Goal: Task Accomplishment & Management: Use online tool/utility

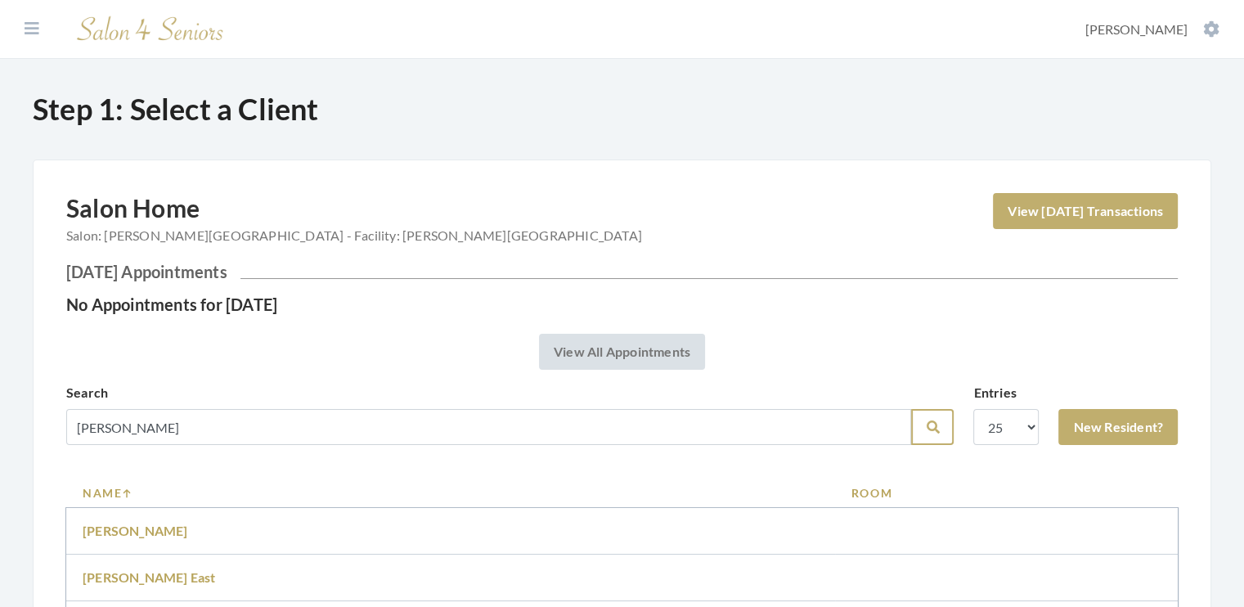
type input "norris"
click at [920, 433] on button "Search" at bounding box center [932, 427] width 43 height 36
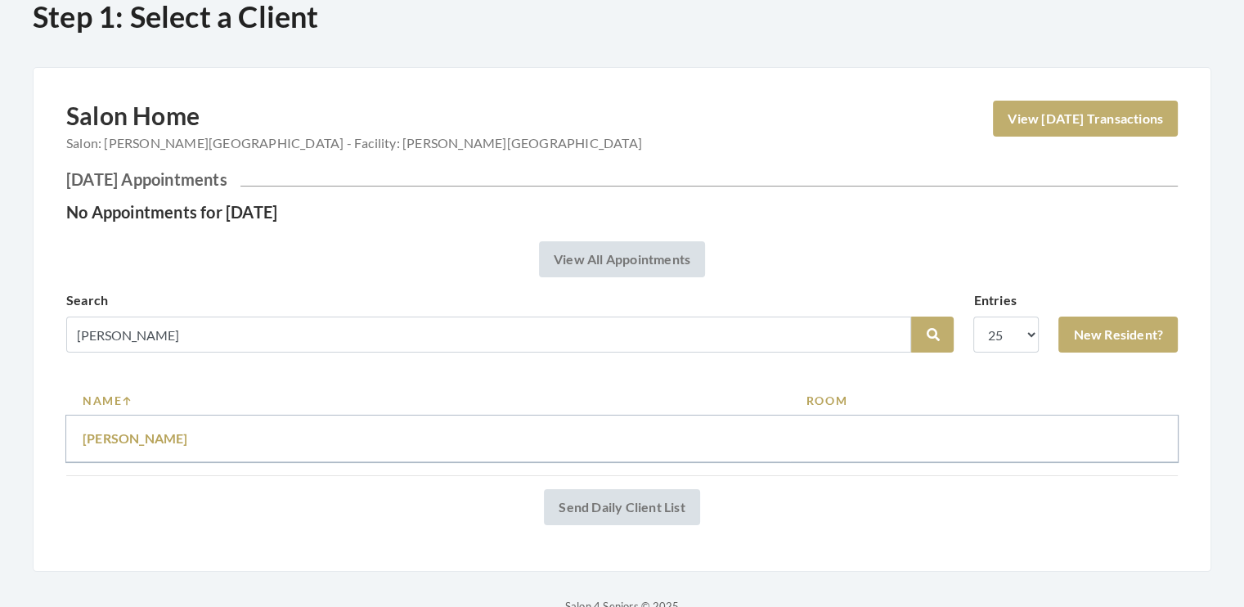
scroll to position [92, 0]
click at [135, 441] on link "Linda Norris" at bounding box center [135, 438] width 105 height 16
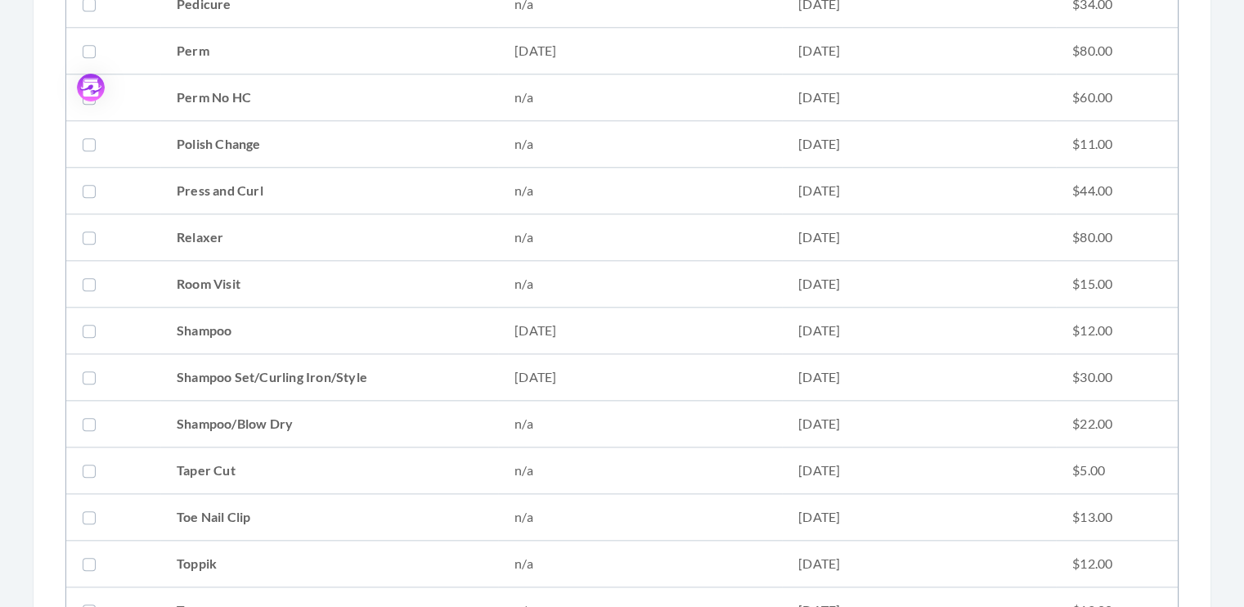
scroll to position [1714, 0]
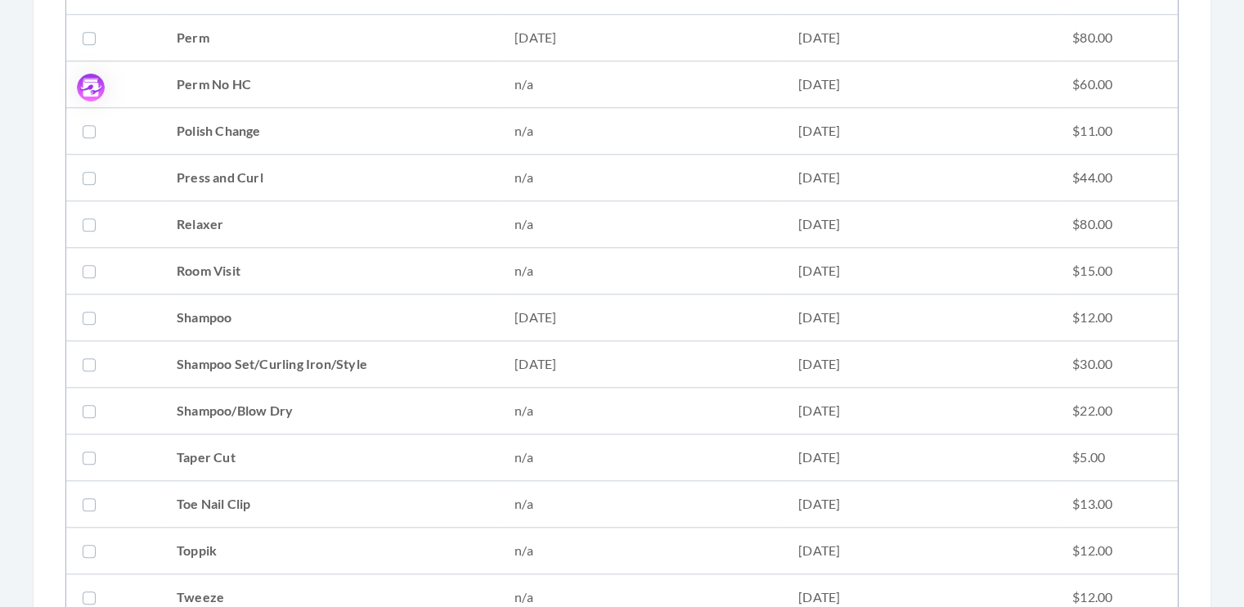
click at [88, 359] on label at bounding box center [93, 364] width 20 height 20
checkbox input "true"
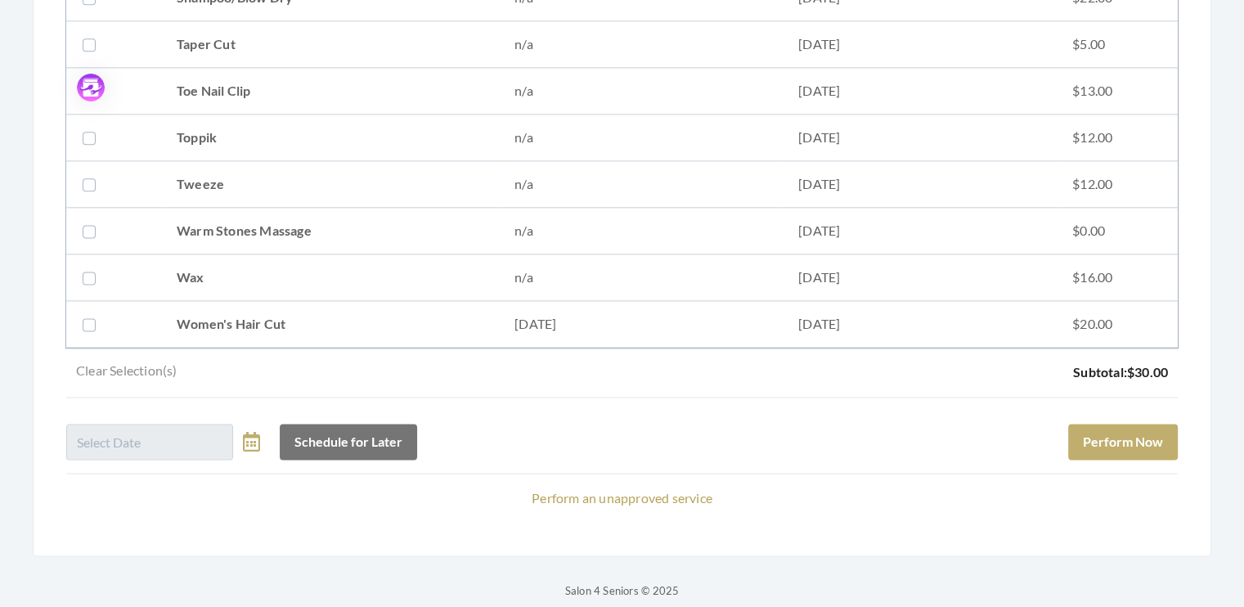
scroll to position [2136, 0]
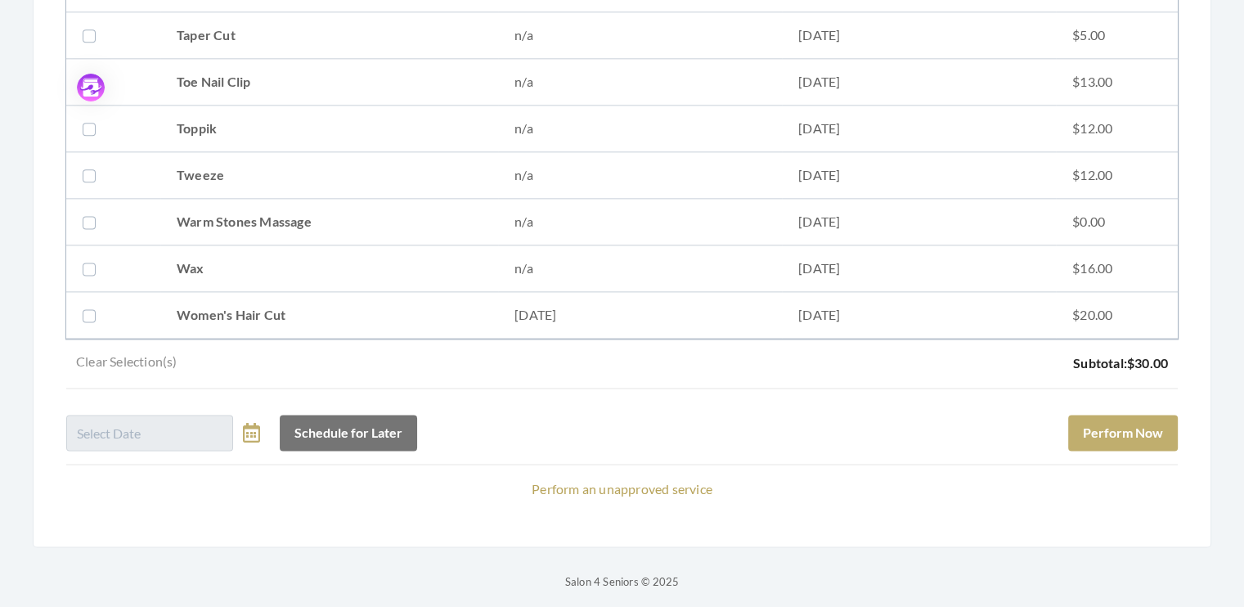
click at [88, 310] on label at bounding box center [93, 315] width 20 height 20
checkbox input "true"
click at [1137, 415] on button "Perform Now" at bounding box center [1123, 433] width 110 height 36
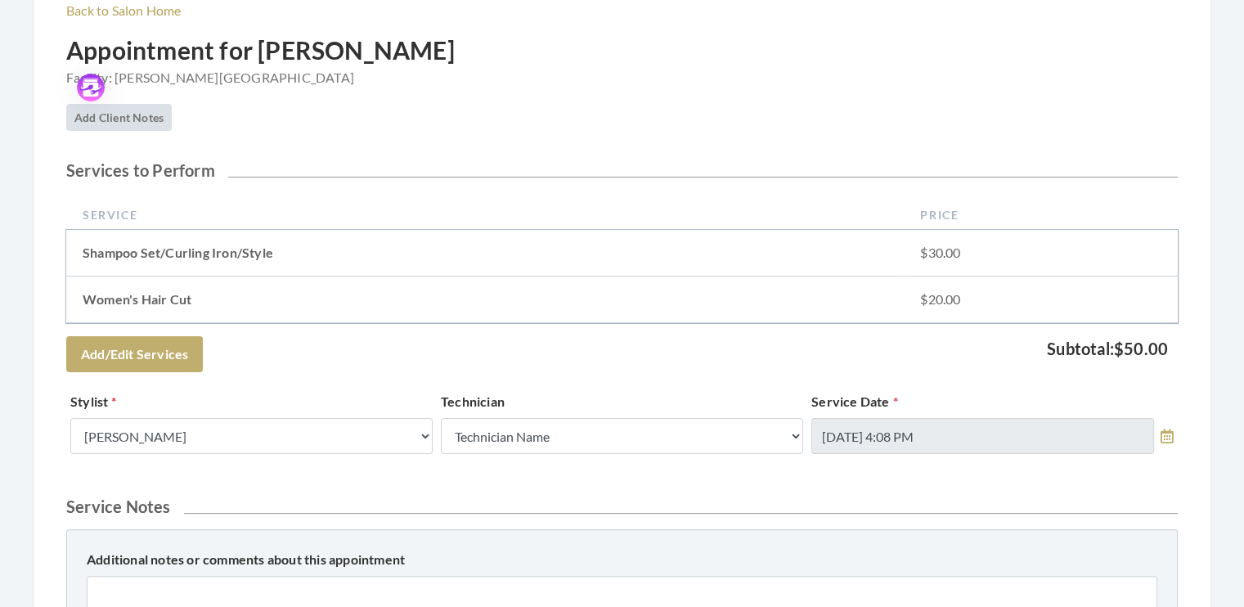
scroll to position [268, 0]
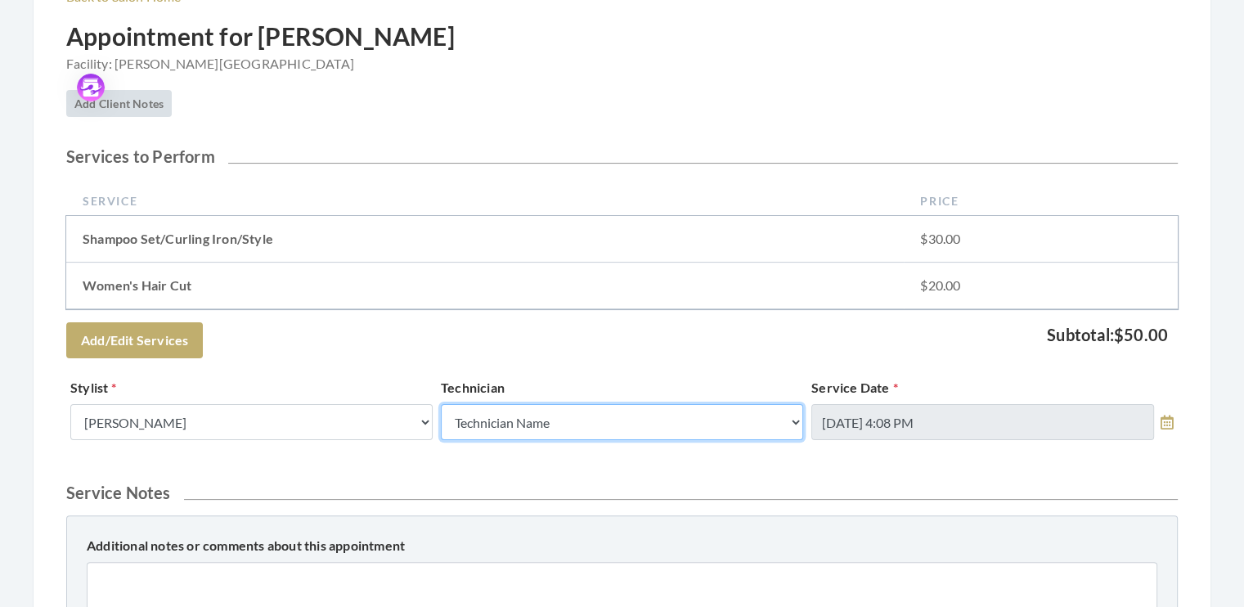
click at [792, 424] on select "Technician Name Kinetic Tech [PERSON_NAME]" at bounding box center [622, 422] width 362 height 36
select select "62"
click at [441, 404] on select "Technician Name Kinetic Tech Kimberly Williford" at bounding box center [622, 422] width 362 height 36
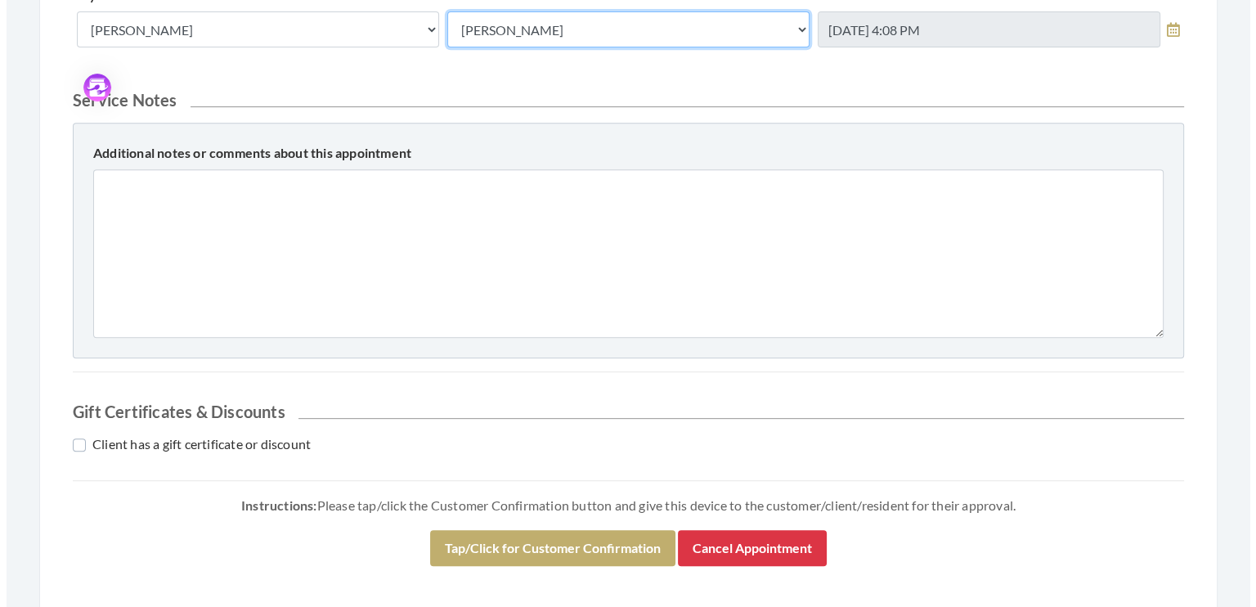
scroll to position [680, 0]
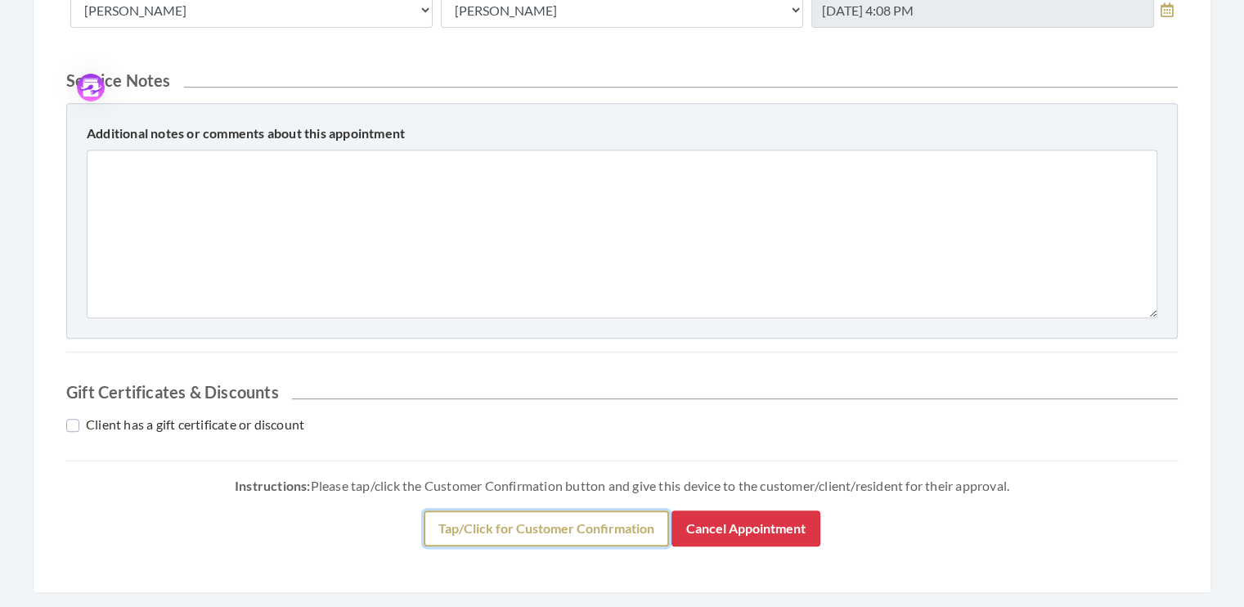
click at [602, 525] on button "Tap/Click for Customer Confirmation" at bounding box center [546, 528] width 245 height 36
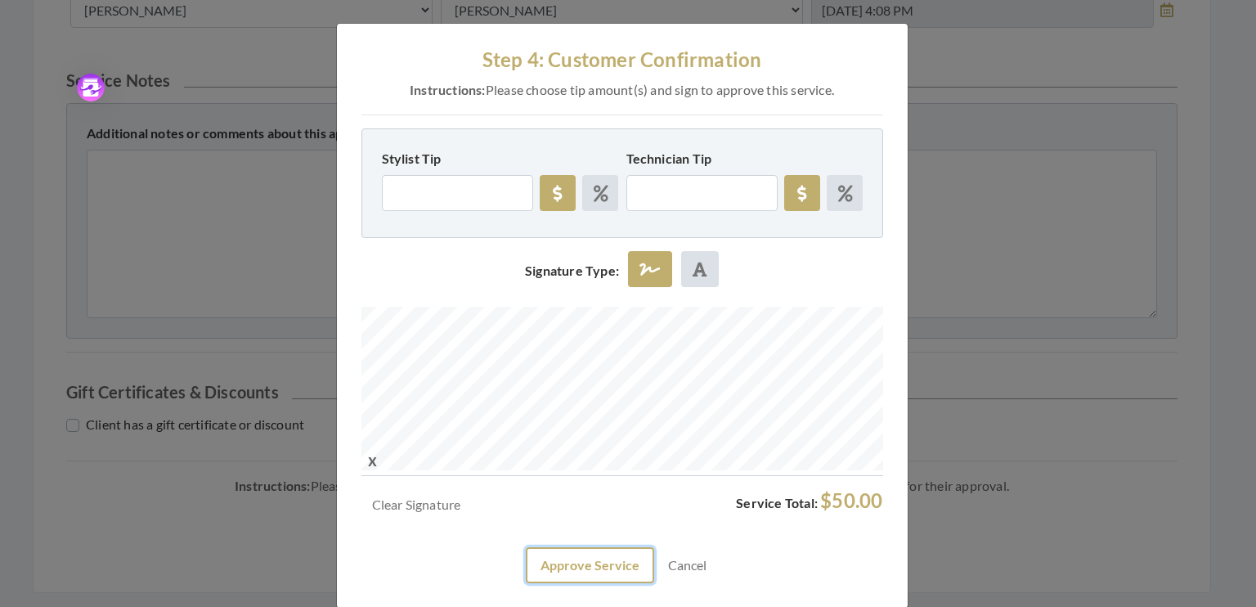
click at [586, 563] on button "Approve Service" at bounding box center [590, 565] width 128 height 36
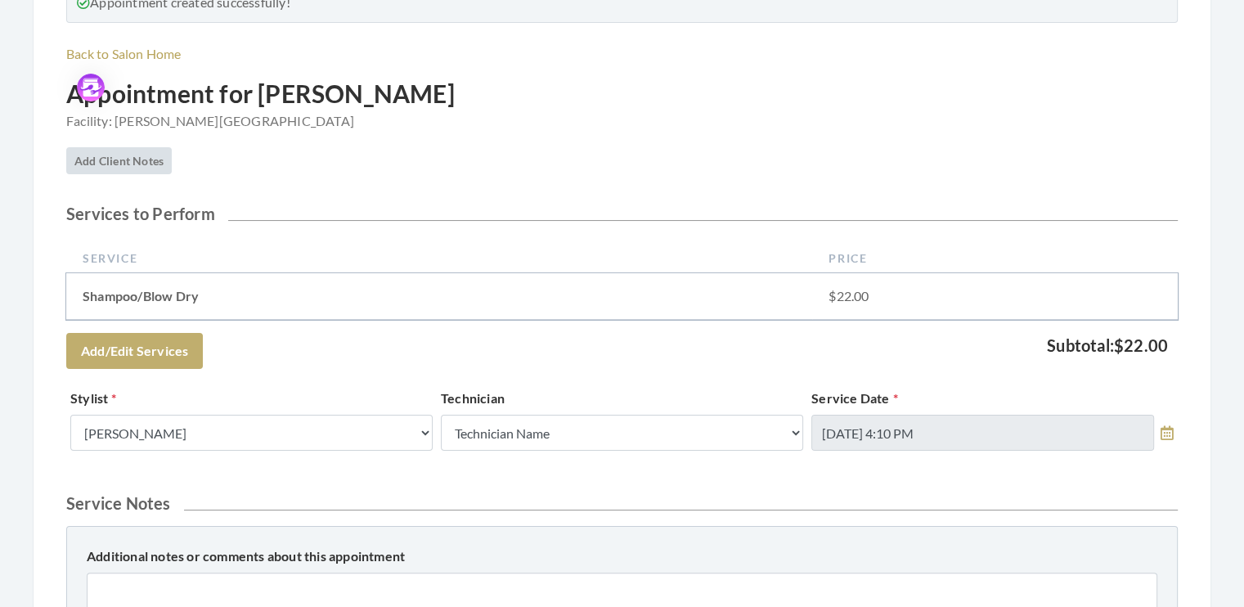
scroll to position [215, 0]
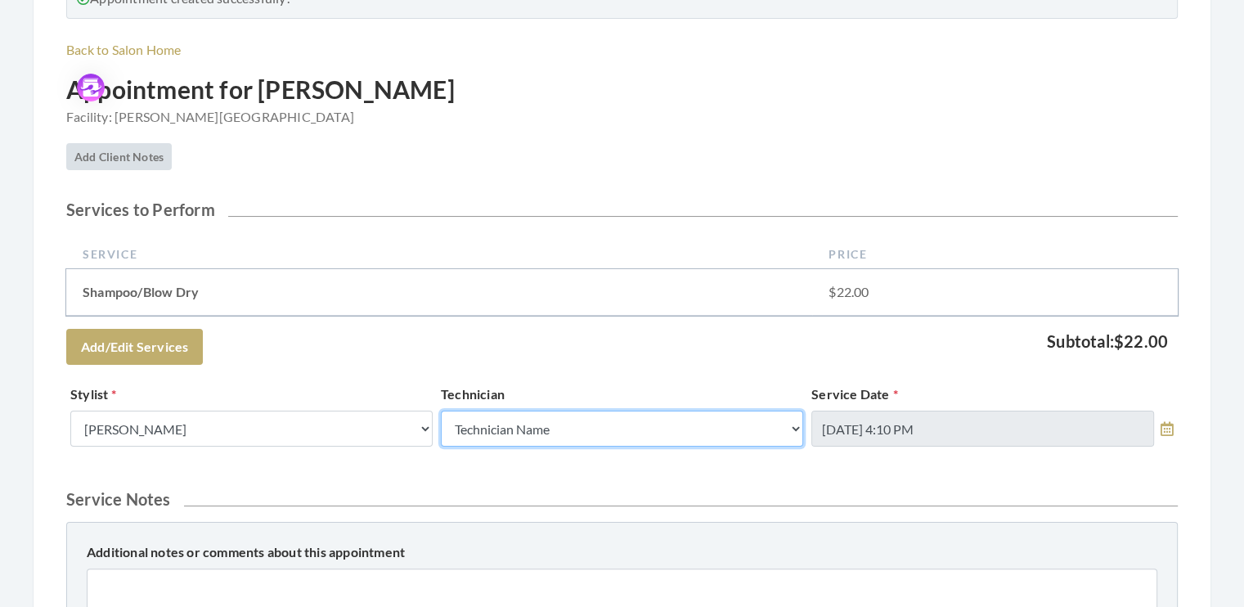
click at [792, 426] on select "Technician Name Kinetic Tech [PERSON_NAME]" at bounding box center [622, 428] width 362 height 36
select select "62"
click at [441, 410] on select "Technician Name Kinetic Tech Kimberly Williford" at bounding box center [622, 428] width 362 height 36
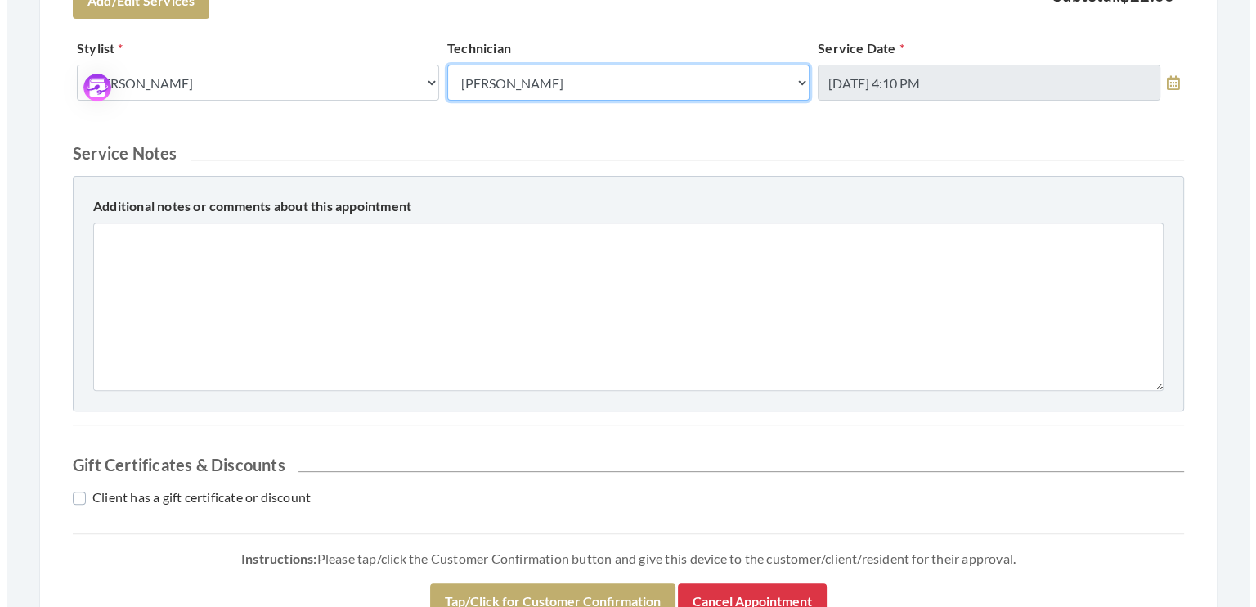
scroll to position [592, 0]
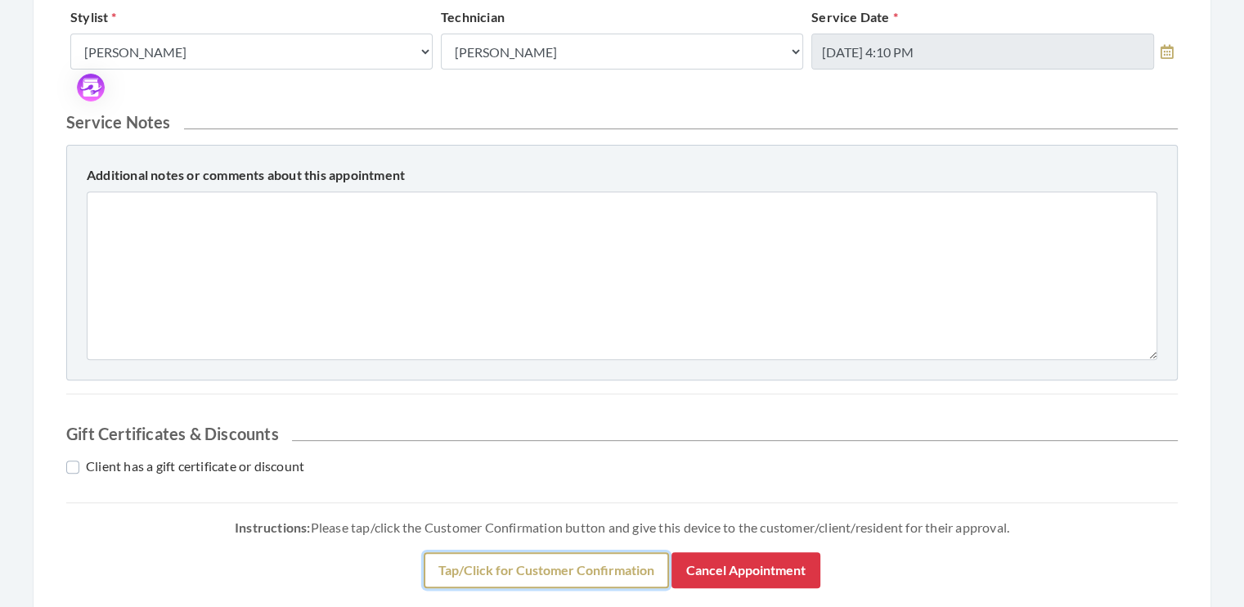
click at [563, 563] on button "Tap/Click for Customer Confirmation" at bounding box center [546, 570] width 245 height 36
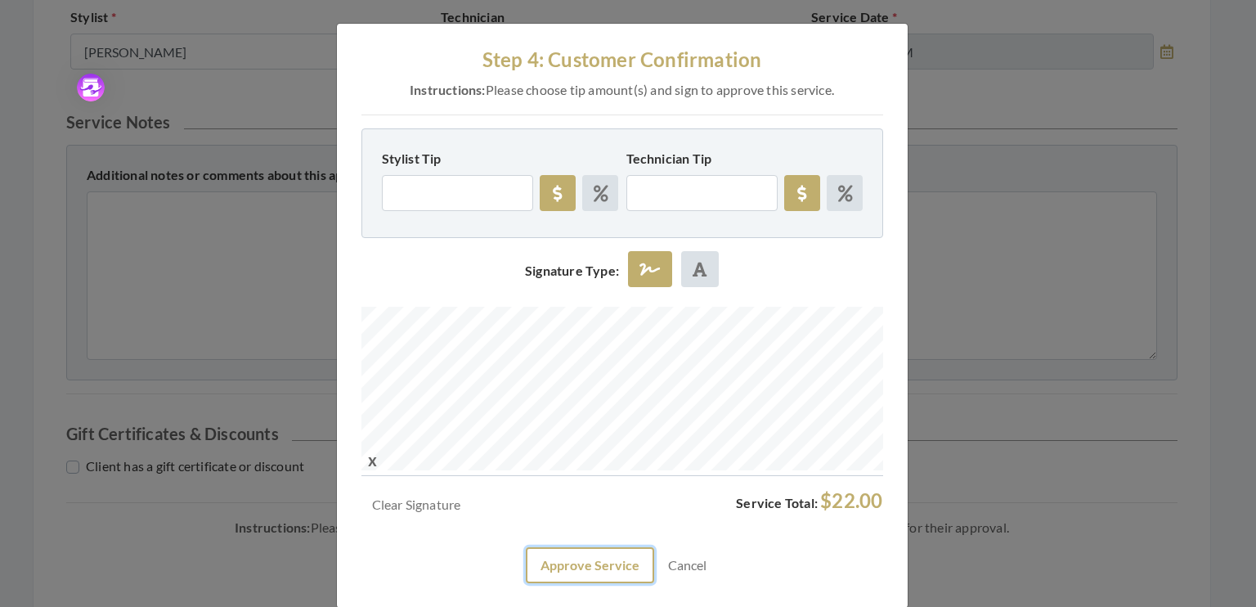
click at [576, 572] on button "Approve Service" at bounding box center [590, 565] width 128 height 36
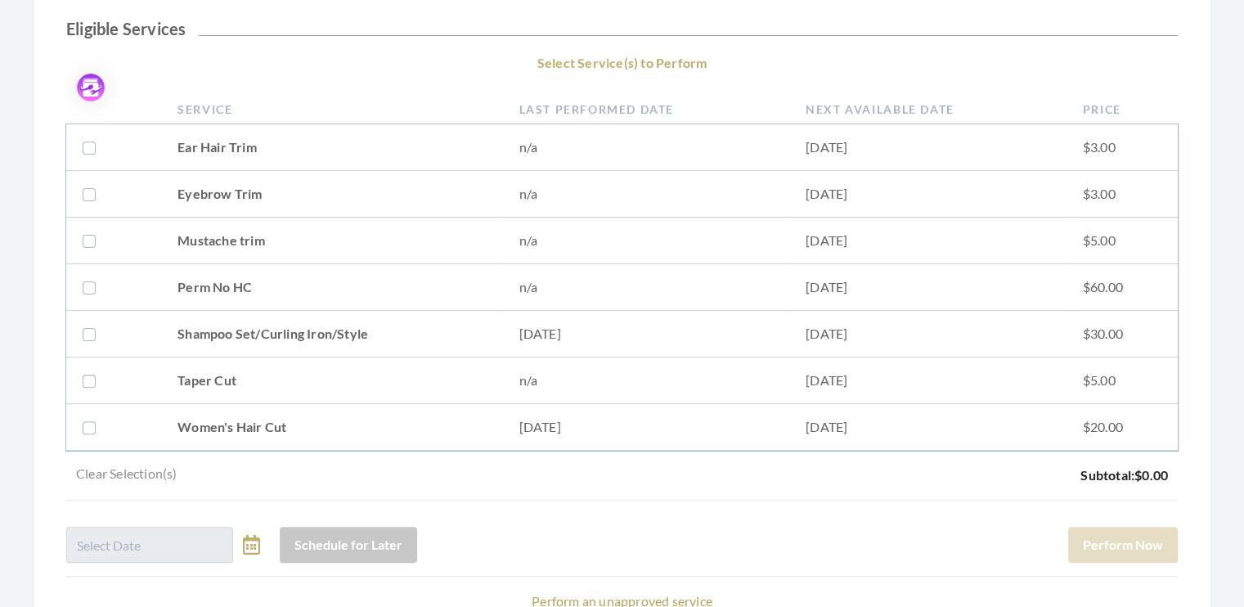
scroll to position [520, 0]
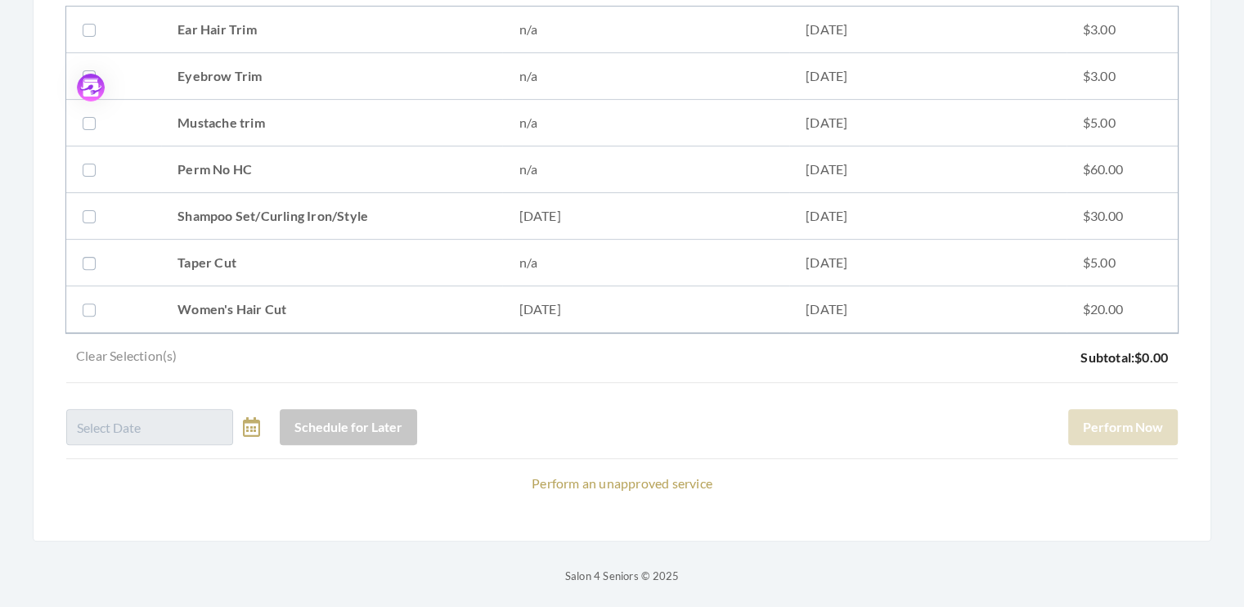
click at [86, 310] on label at bounding box center [93, 309] width 20 height 20
checkbox input "true"
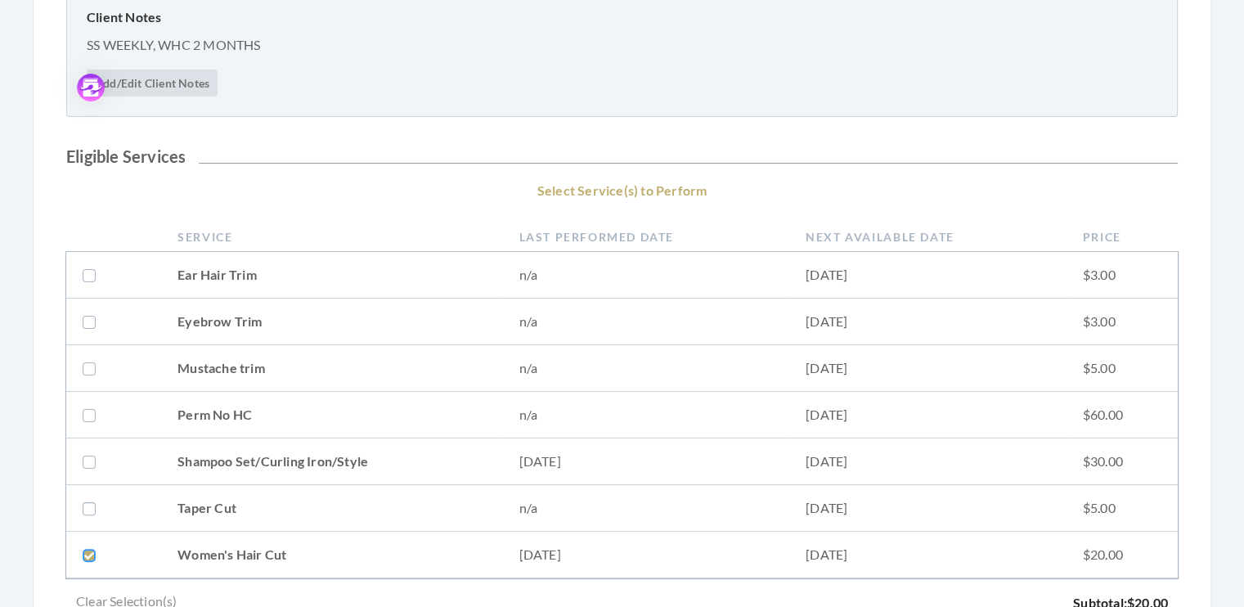
scroll to position [268, 0]
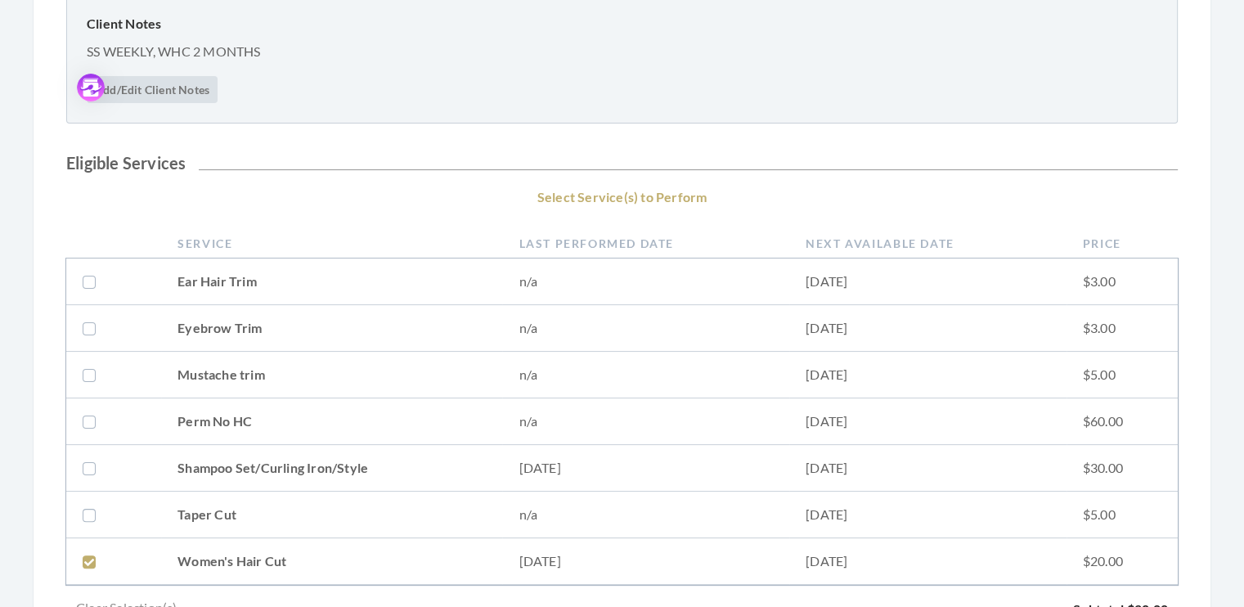
click at [92, 462] on label at bounding box center [93, 468] width 20 height 20
checkbox input "true"
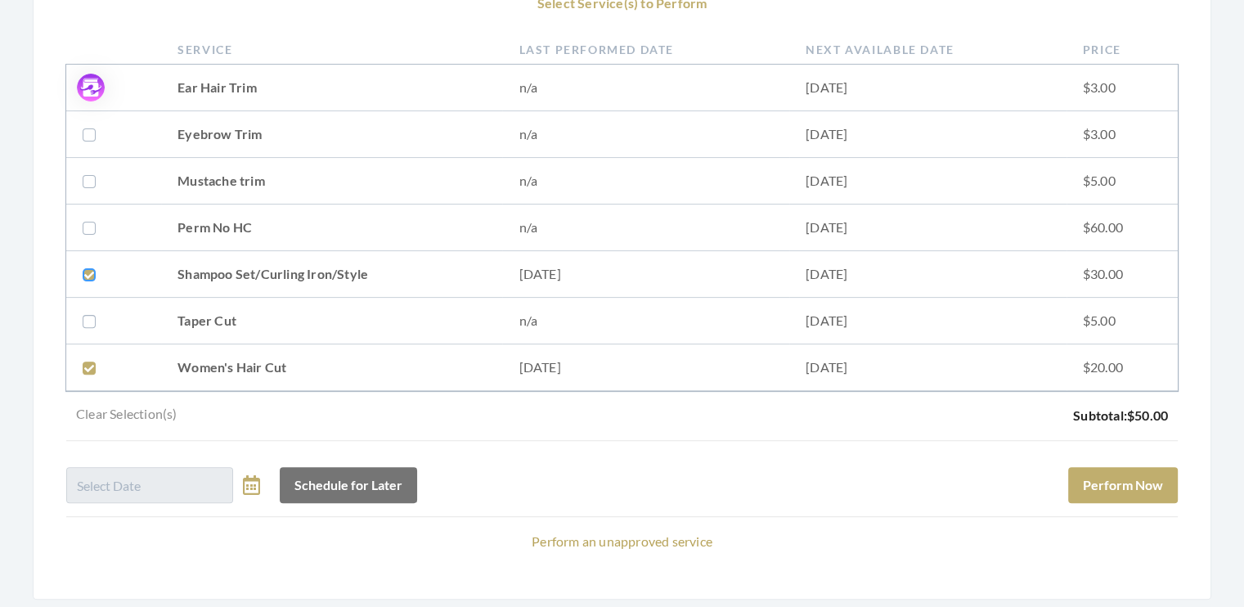
scroll to position [474, 0]
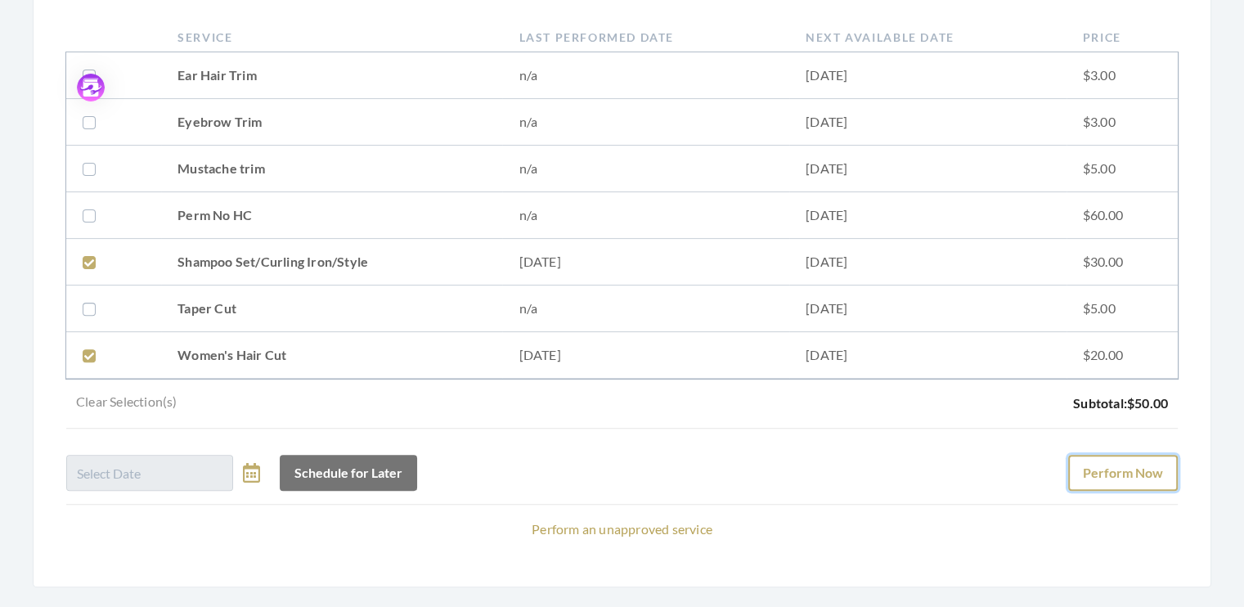
click at [1114, 482] on button "Perform Now" at bounding box center [1123, 473] width 110 height 36
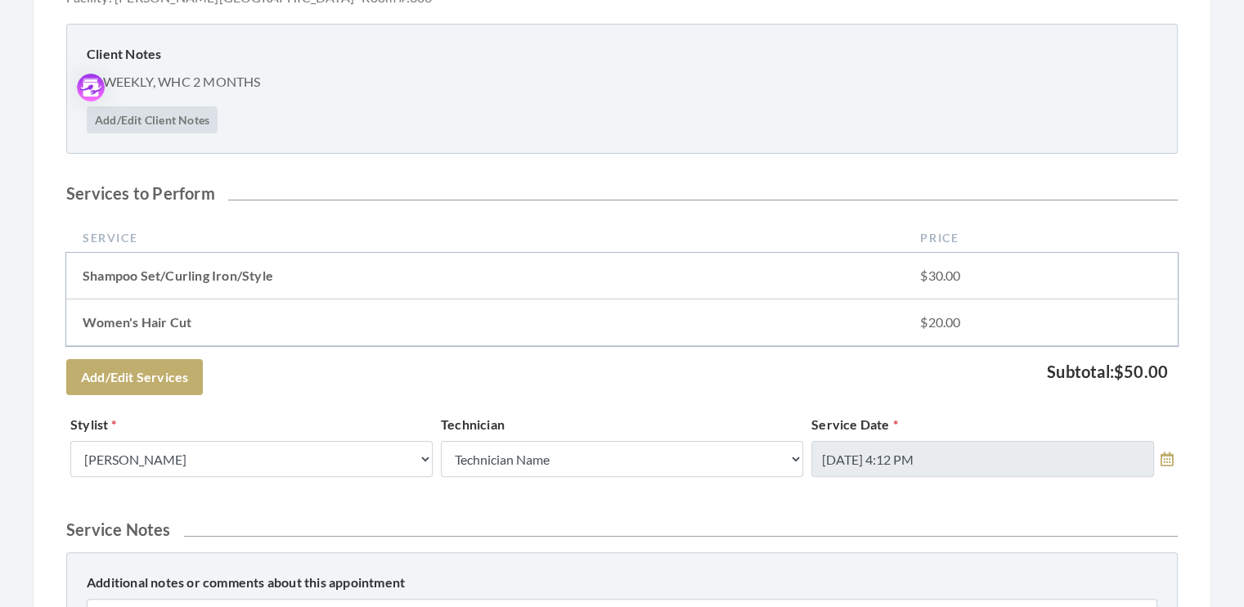
scroll to position [340, 0]
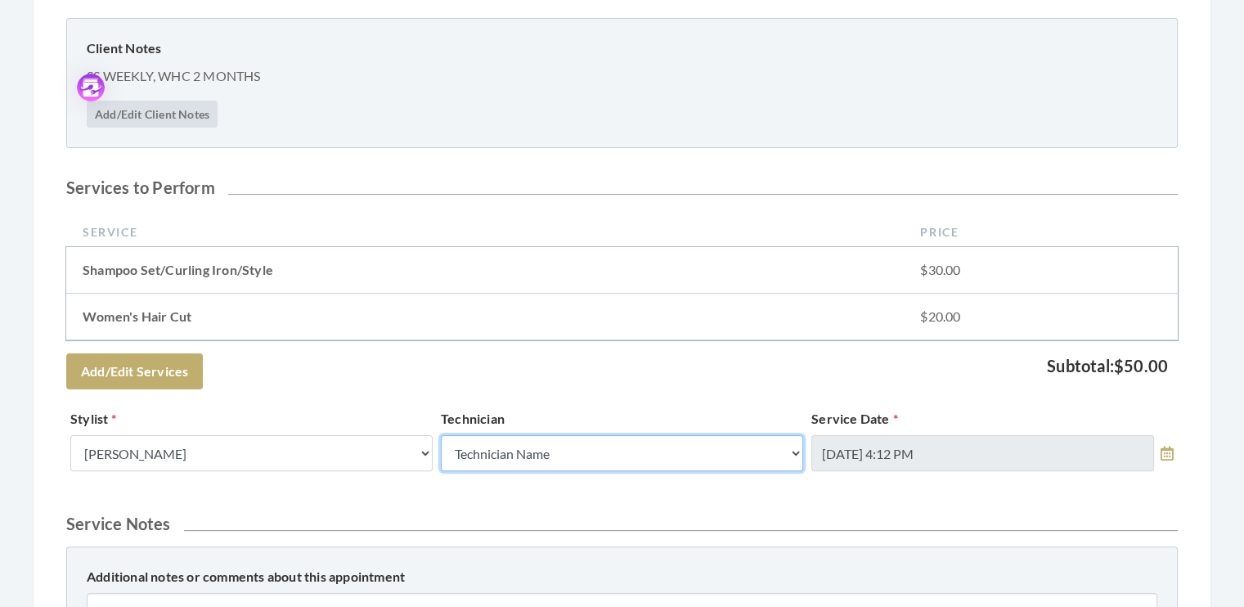
click at [795, 449] on select "Technician Name Kinetic Tech [PERSON_NAME]" at bounding box center [622, 453] width 362 height 36
select select "62"
click at [441, 435] on select "Technician Name Kinetic Tech [PERSON_NAME]" at bounding box center [622, 453] width 362 height 36
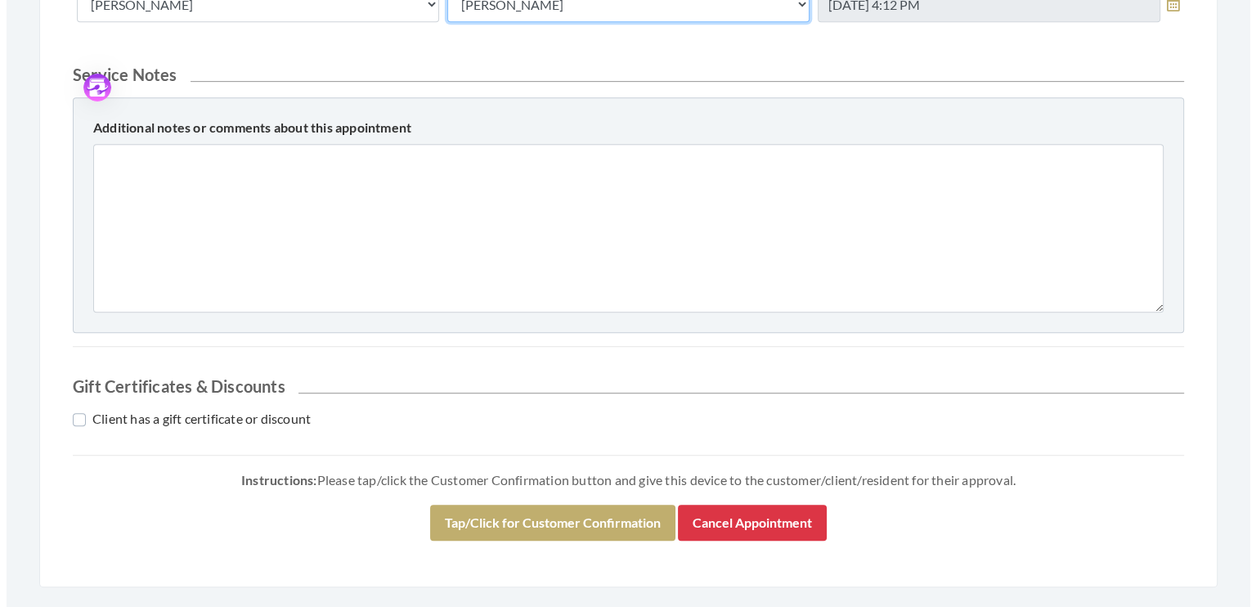
scroll to position [821, 0]
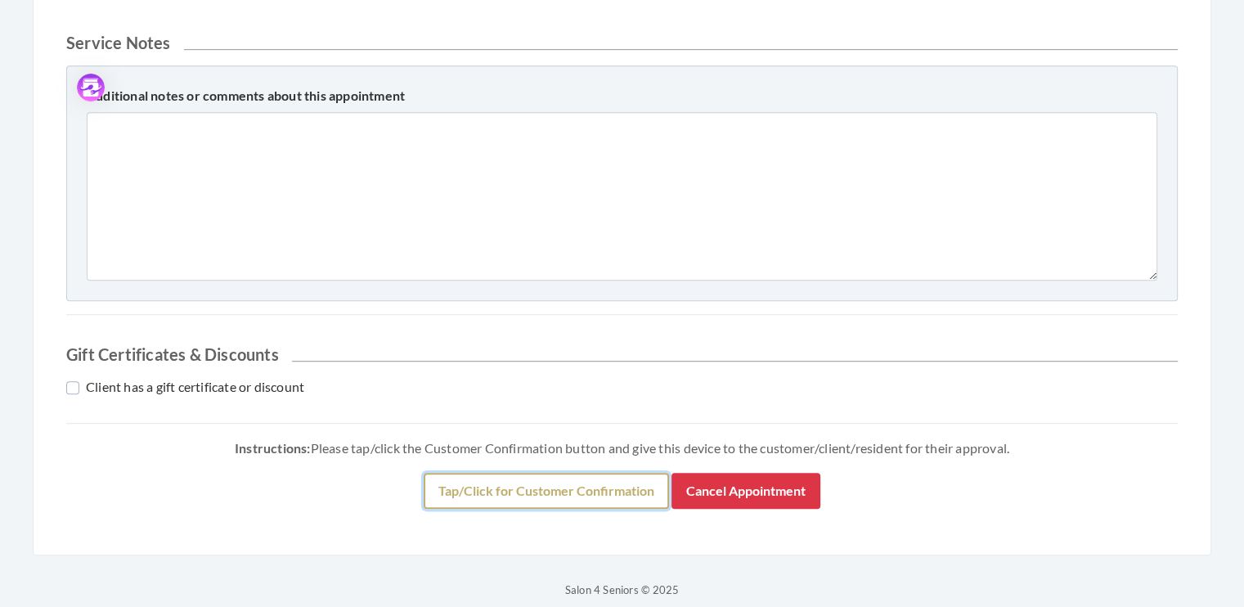
click at [588, 494] on button "Tap/Click for Customer Confirmation" at bounding box center [546, 491] width 245 height 36
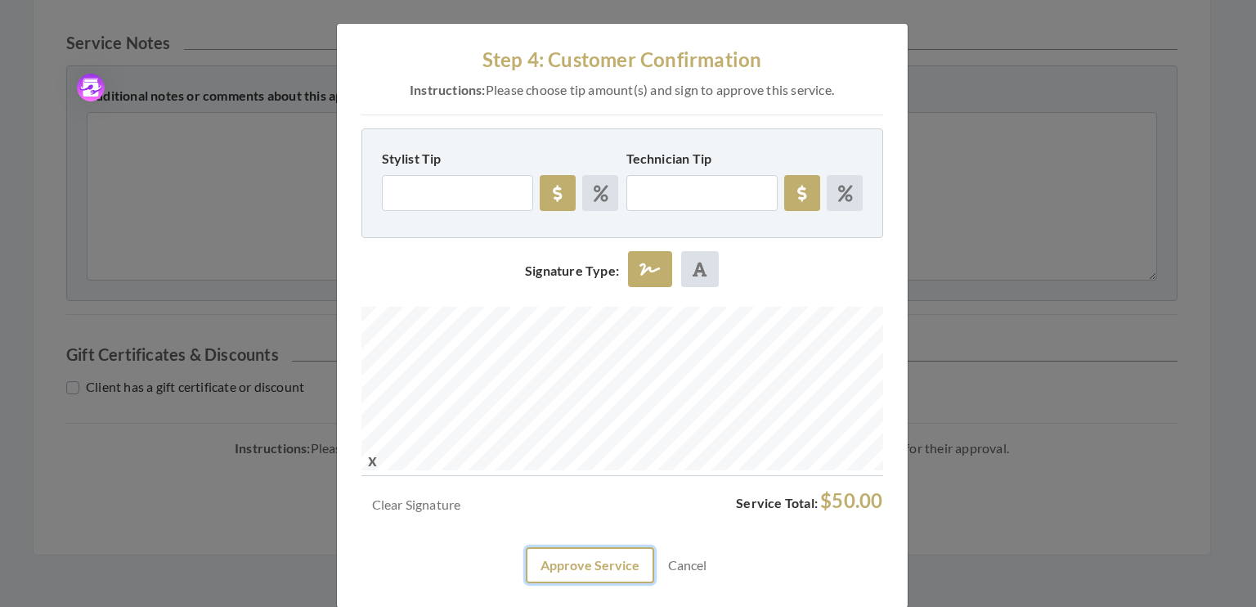
click at [569, 572] on button "Approve Service" at bounding box center [590, 565] width 128 height 36
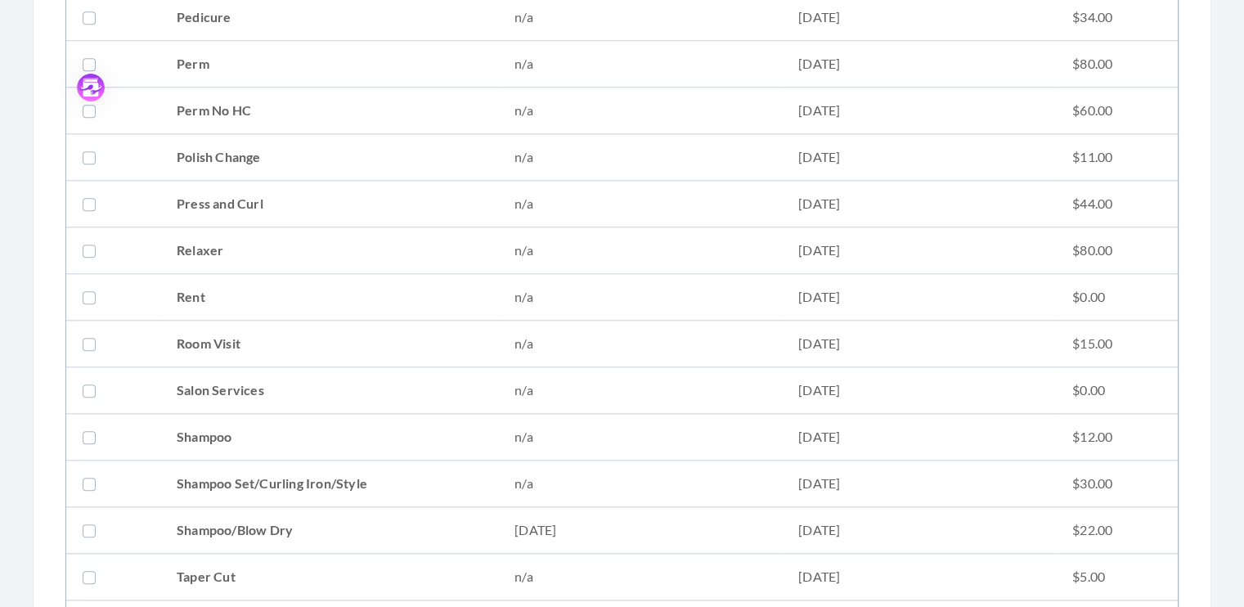
scroll to position [1697, 0]
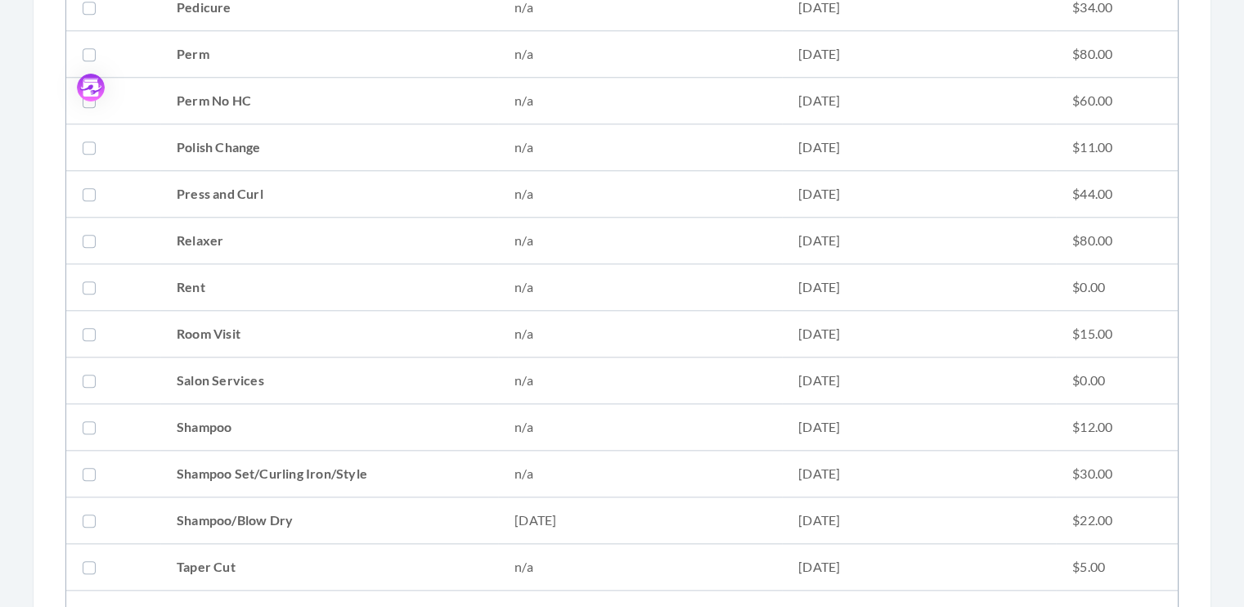
click at [95, 510] on label at bounding box center [93, 520] width 20 height 20
checkbox input "true"
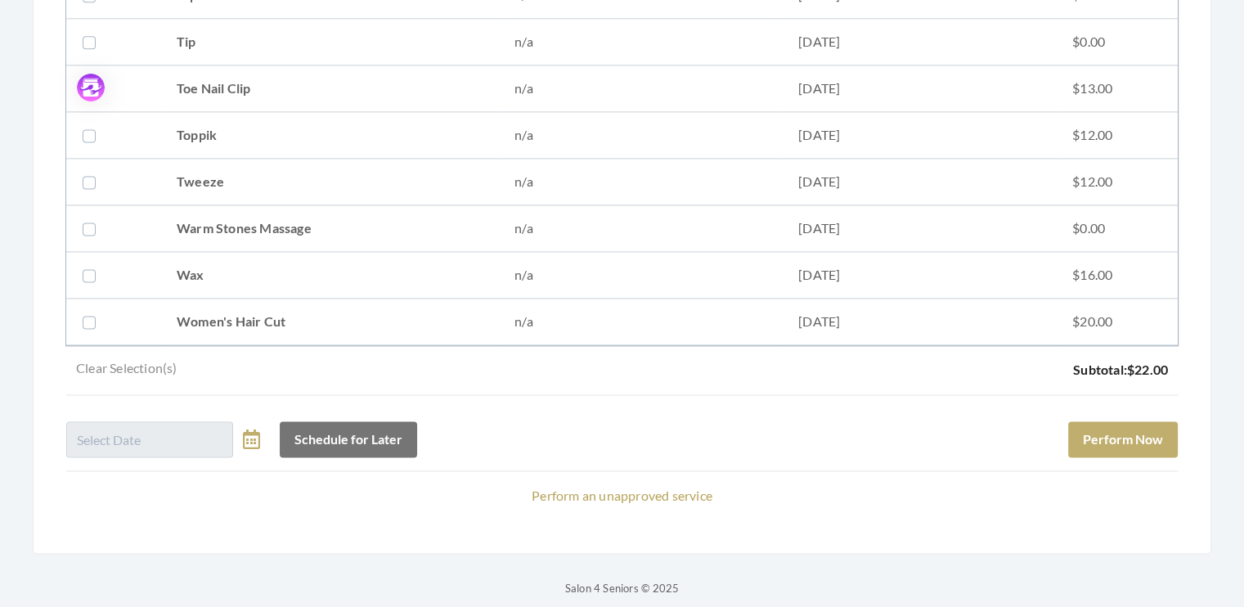
scroll to position [2276, 0]
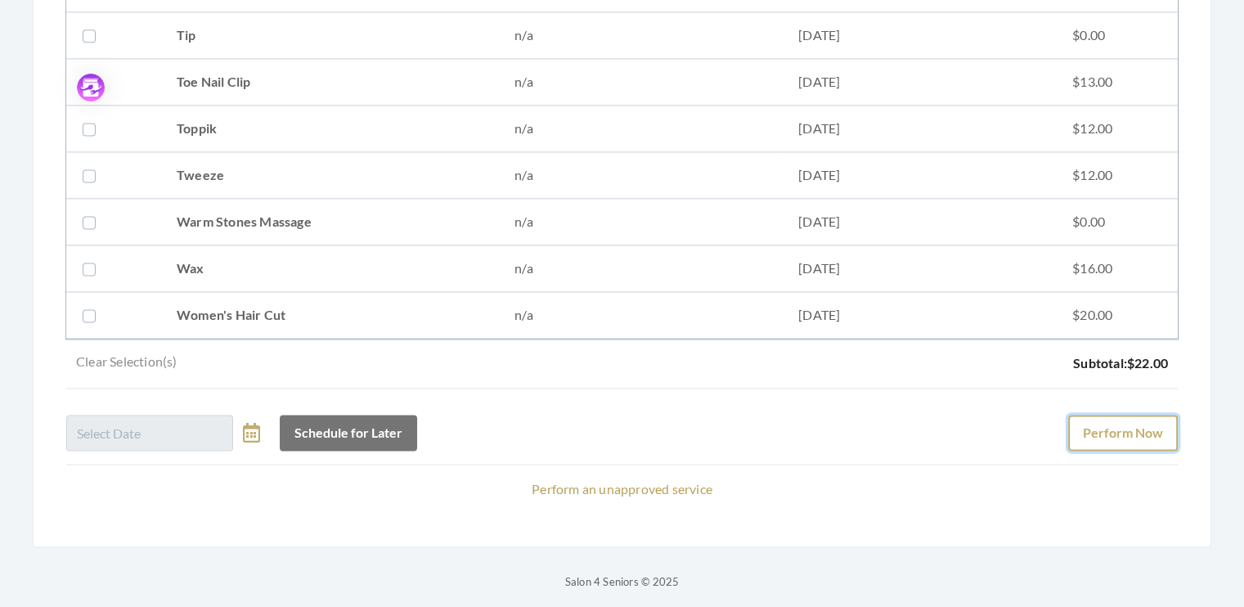
click at [1131, 424] on button "Perform Now" at bounding box center [1123, 433] width 110 height 36
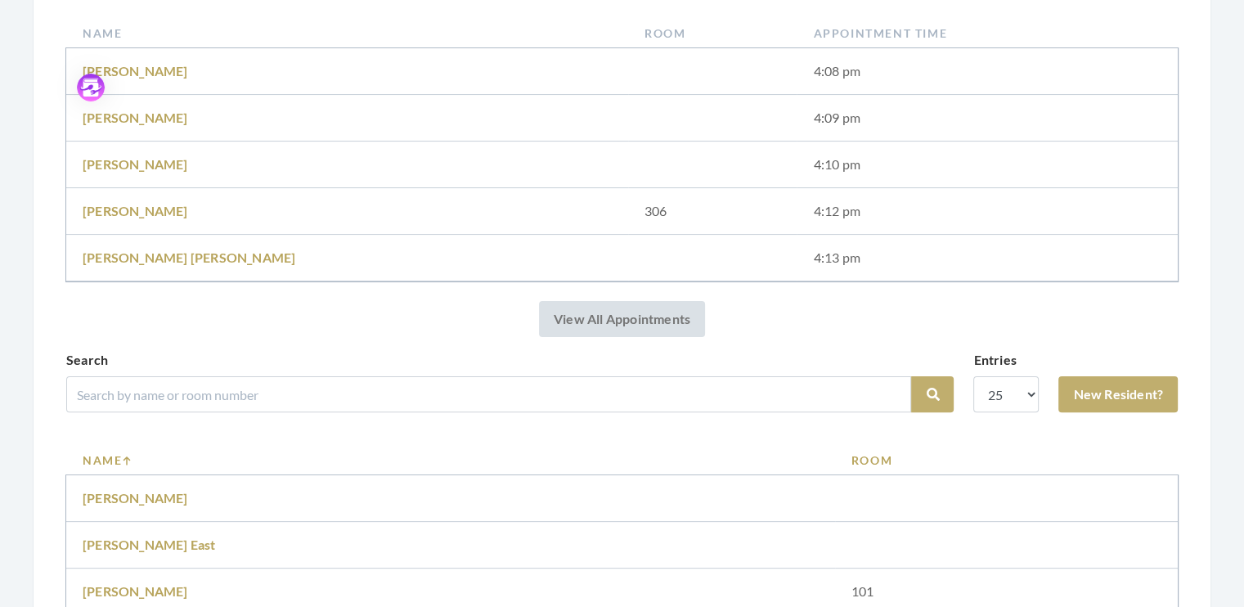
scroll to position [387, 0]
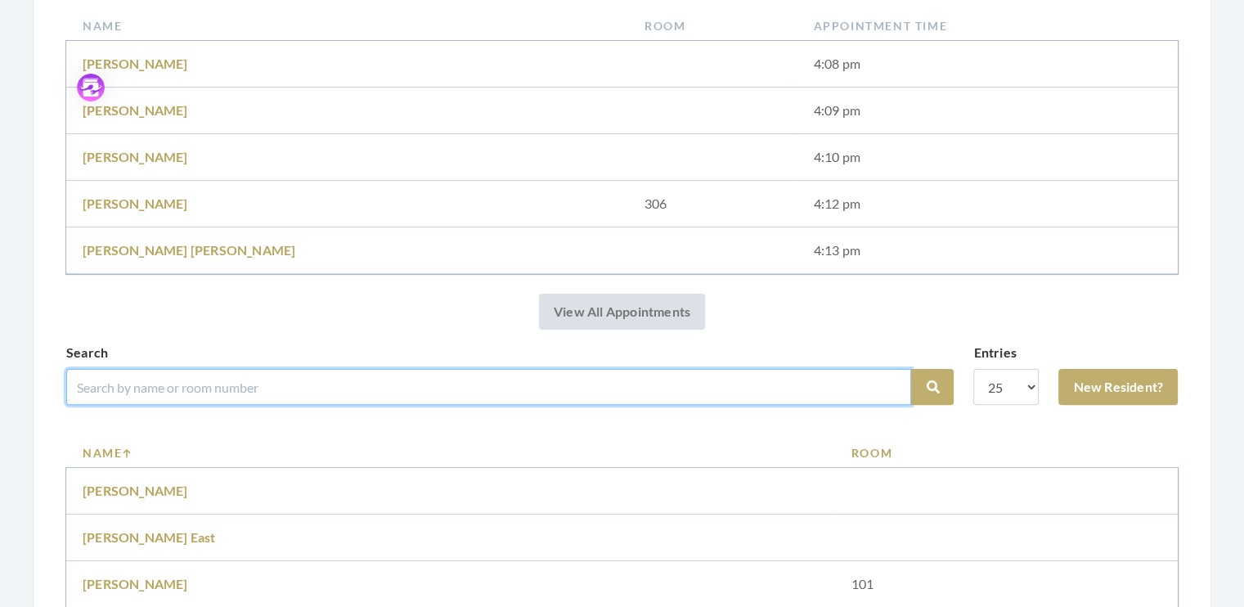
click at [105, 387] on input "search" at bounding box center [488, 387] width 845 height 36
type input "godwin"
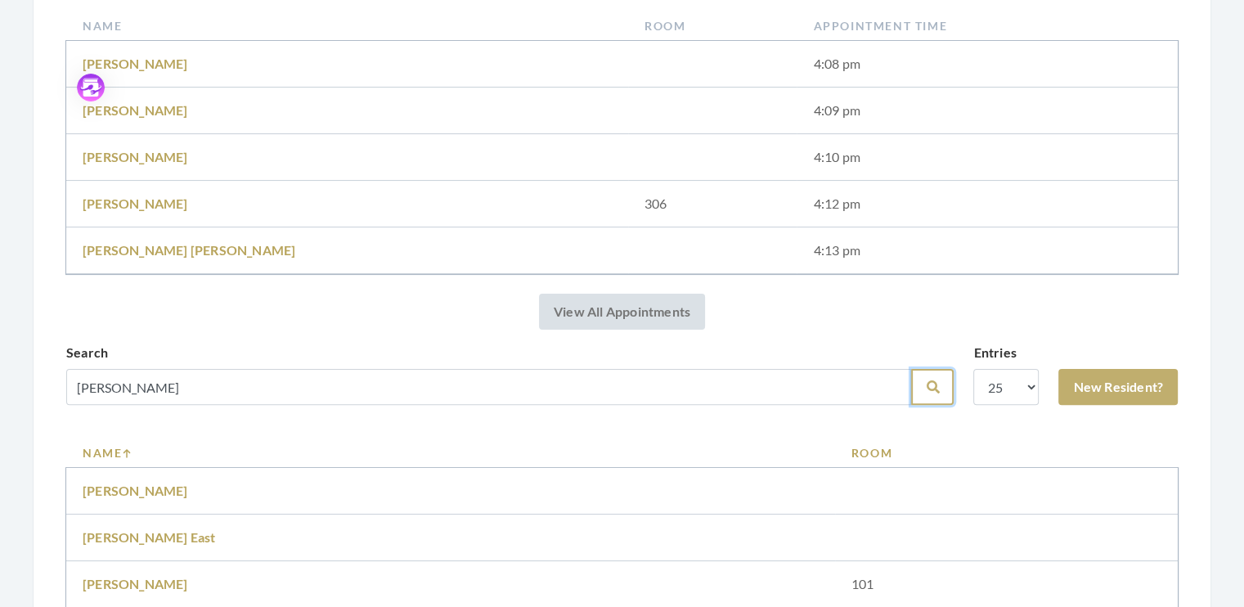
click at [935, 383] on icon "submit" at bounding box center [932, 386] width 13 height 13
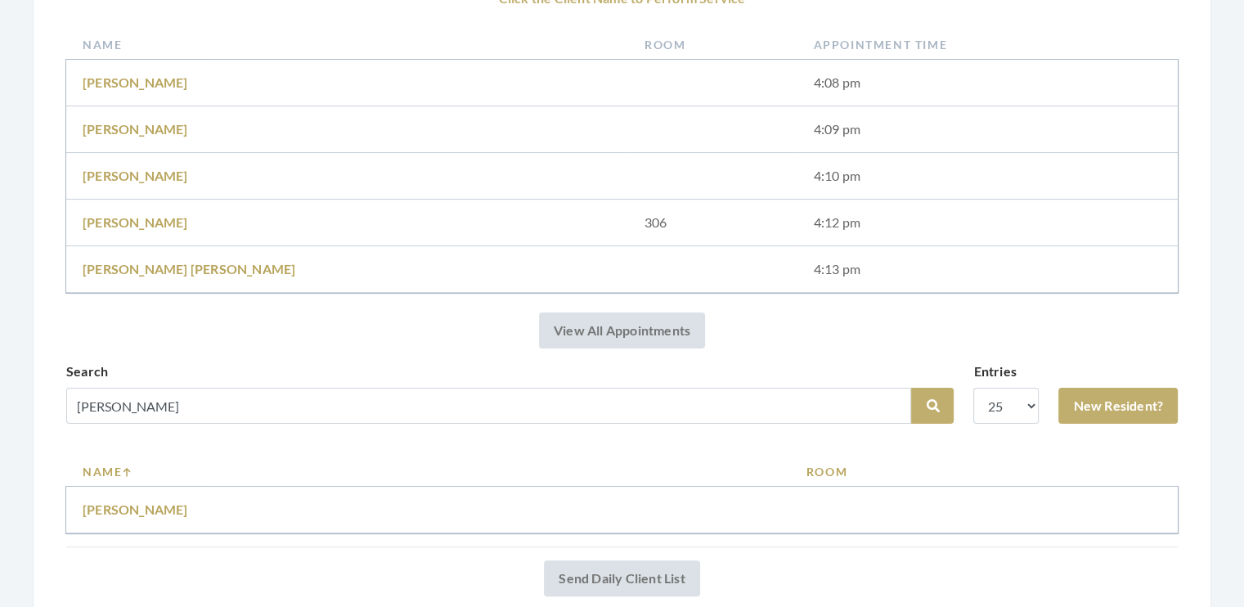
scroll to position [322, 0]
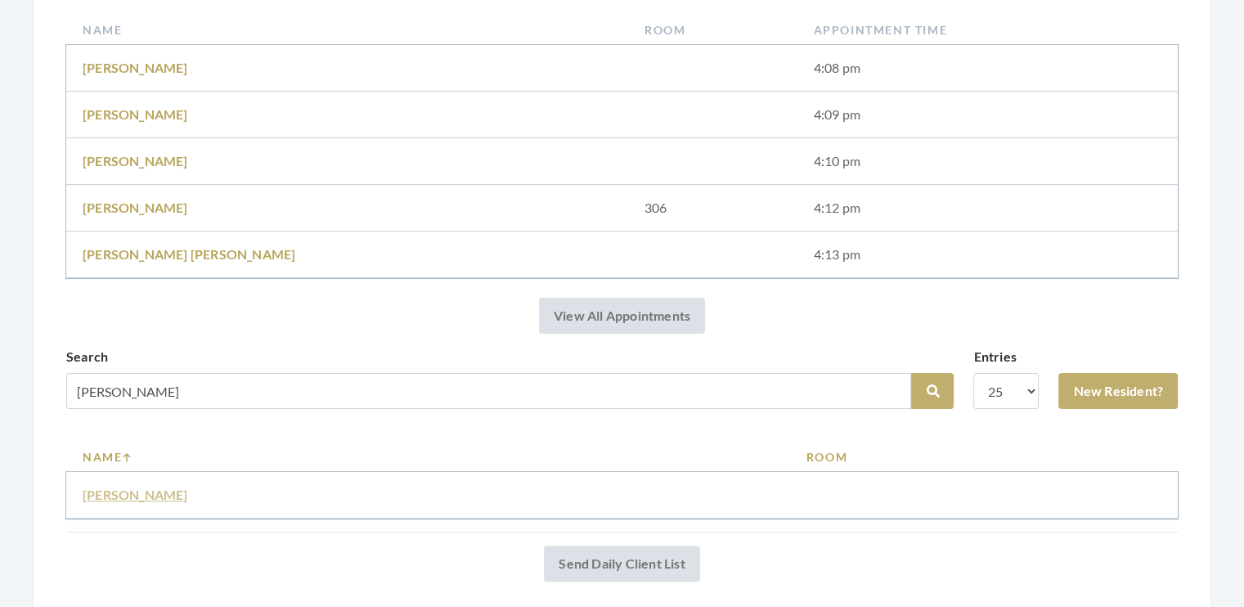
click at [128, 495] on link "Carolyn Godwin" at bounding box center [135, 495] width 105 height 16
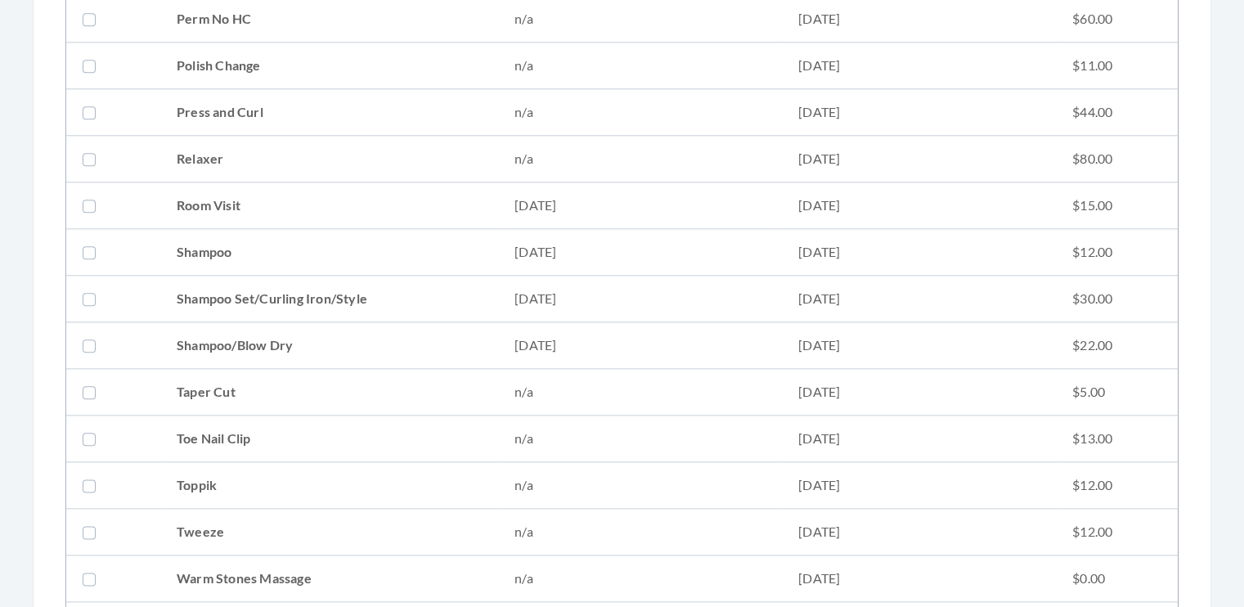
scroll to position [1895, 0]
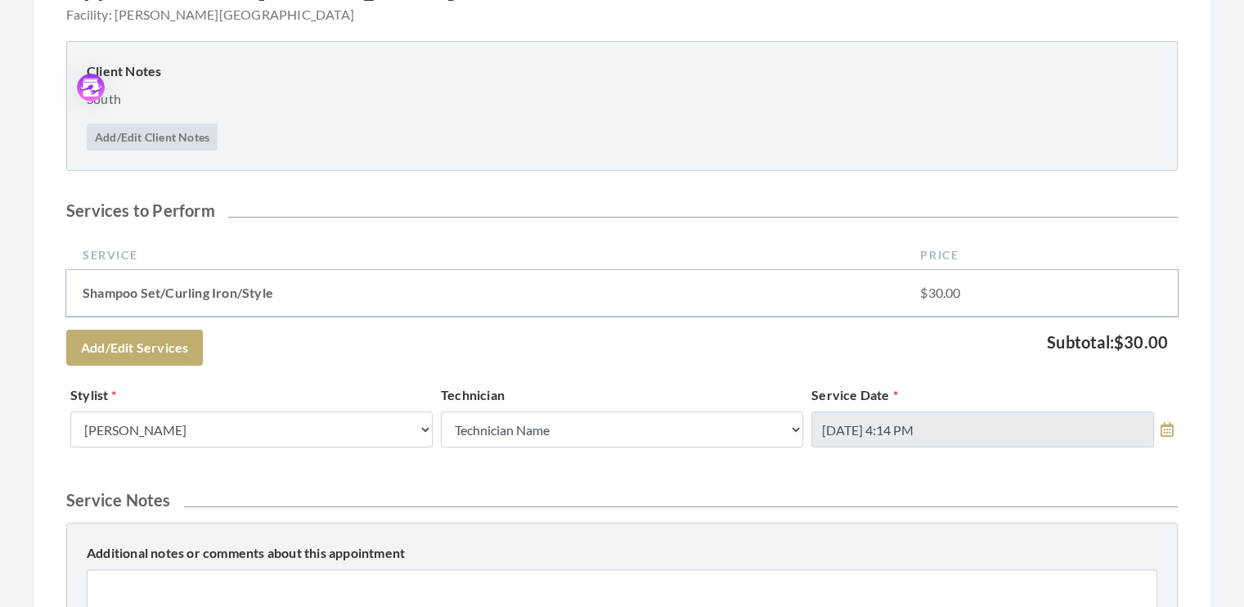
scroll to position [321, 0]
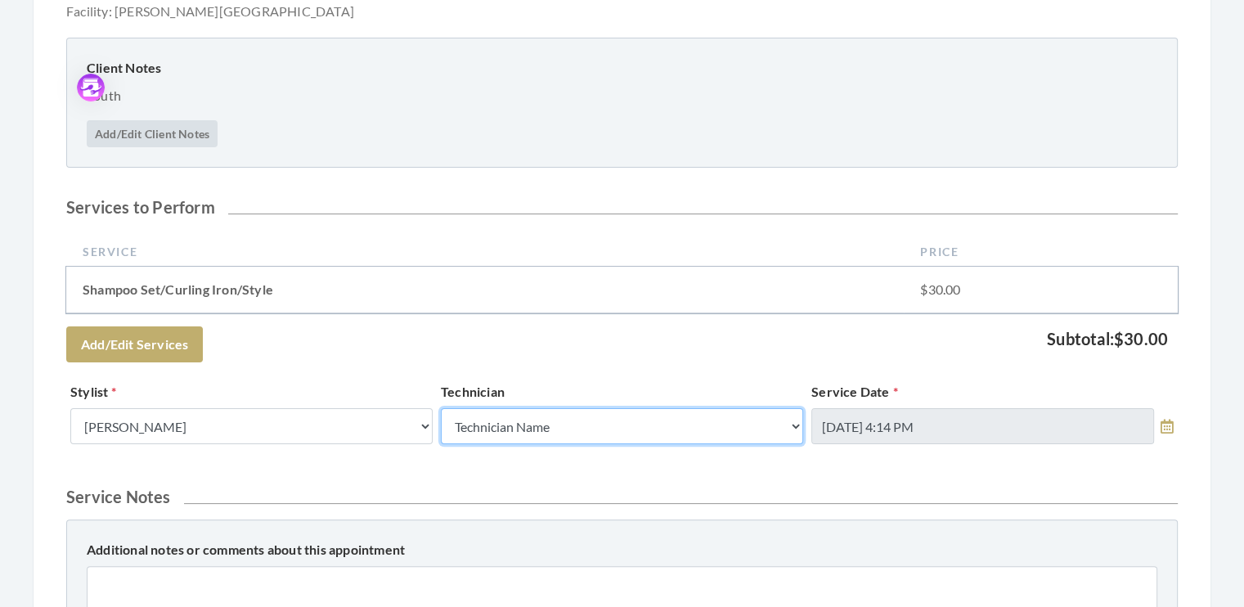
click at [793, 424] on select "Technician Name Kinetic Tech [PERSON_NAME]" at bounding box center [622, 426] width 362 height 36
select select "62"
click at [441, 408] on select "Technician Name Kinetic Tech [PERSON_NAME]" at bounding box center [622, 426] width 362 height 36
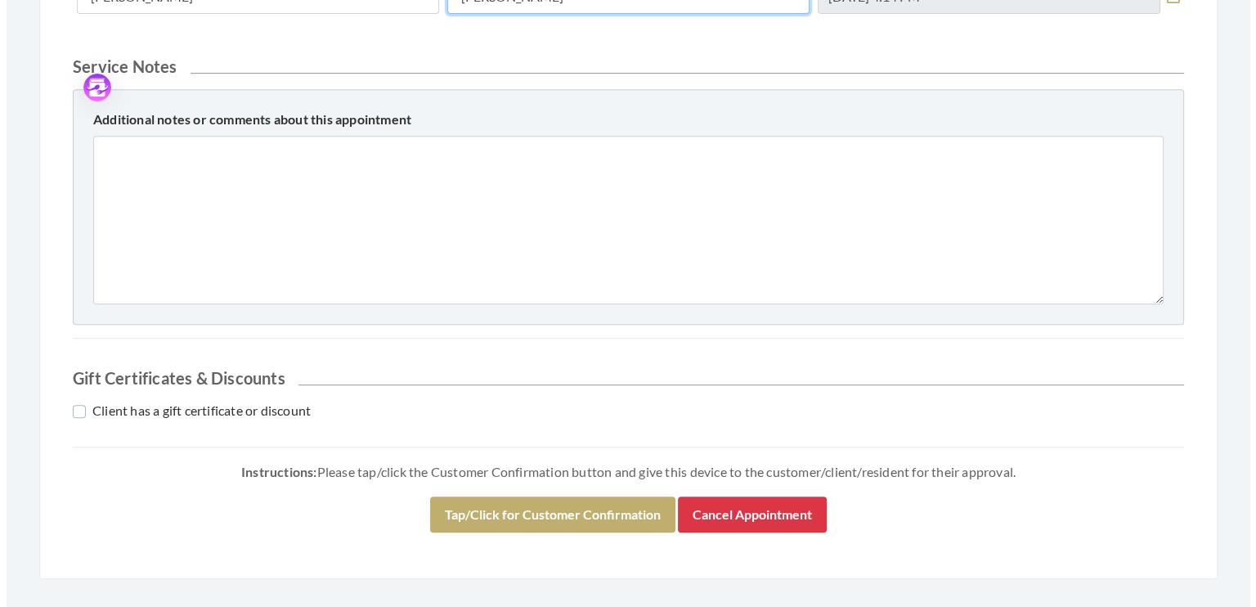
scroll to position [779, 0]
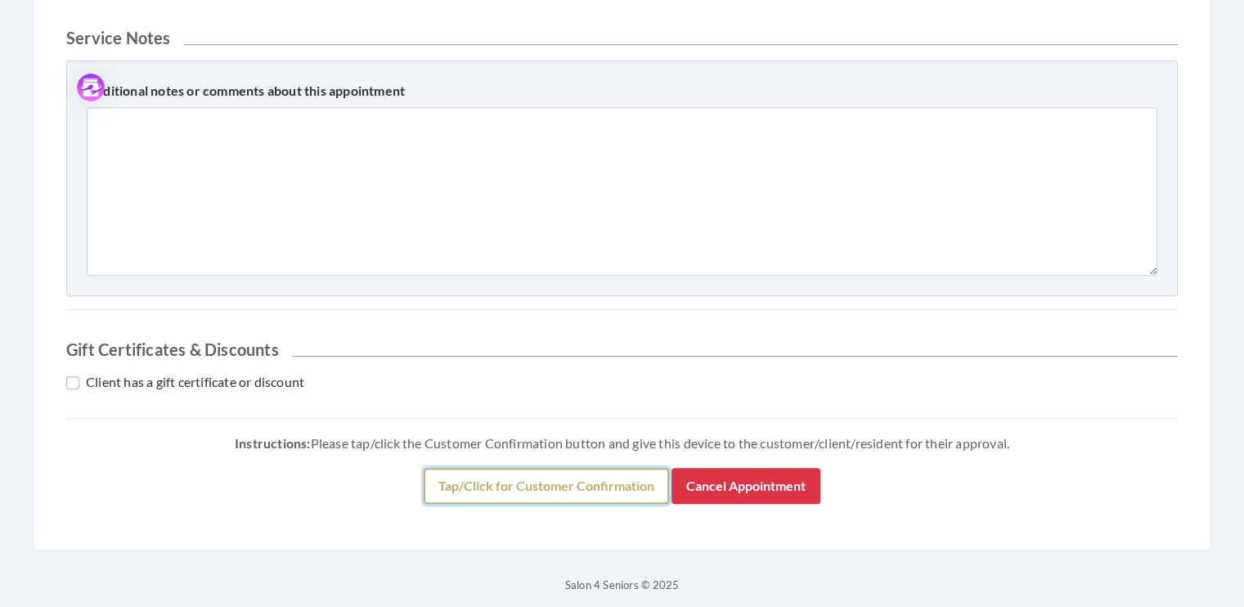
click at [526, 488] on button "Tap/Click for Customer Confirmation" at bounding box center [546, 486] width 245 height 36
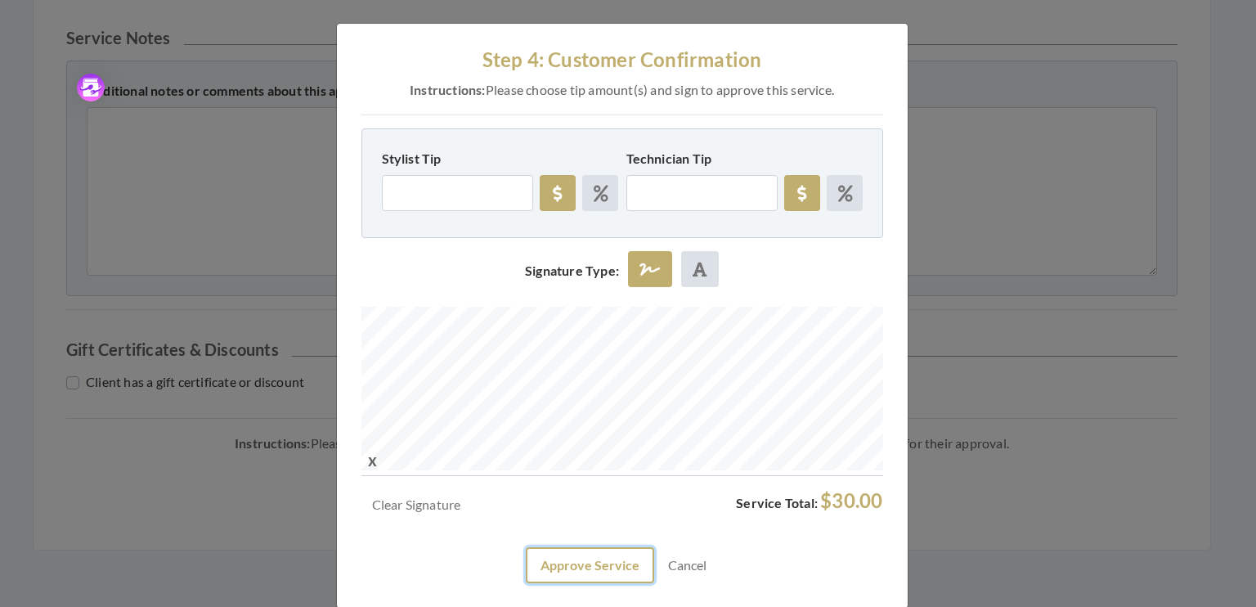
click at [576, 562] on button "Approve Service" at bounding box center [590, 565] width 128 height 36
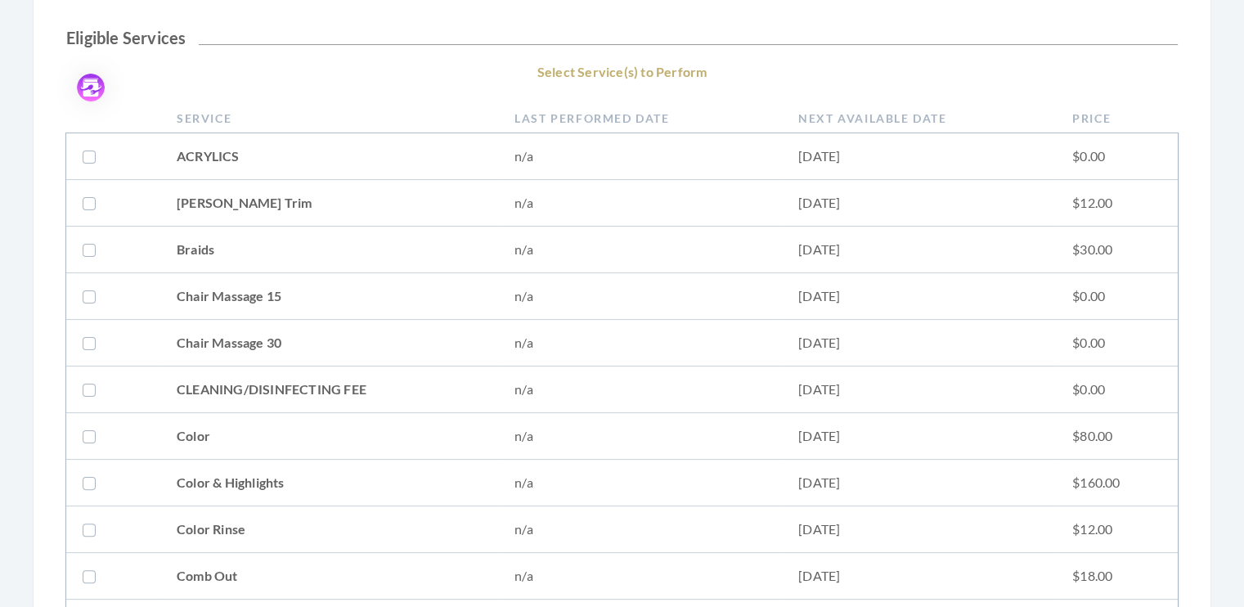
scroll to position [303, 0]
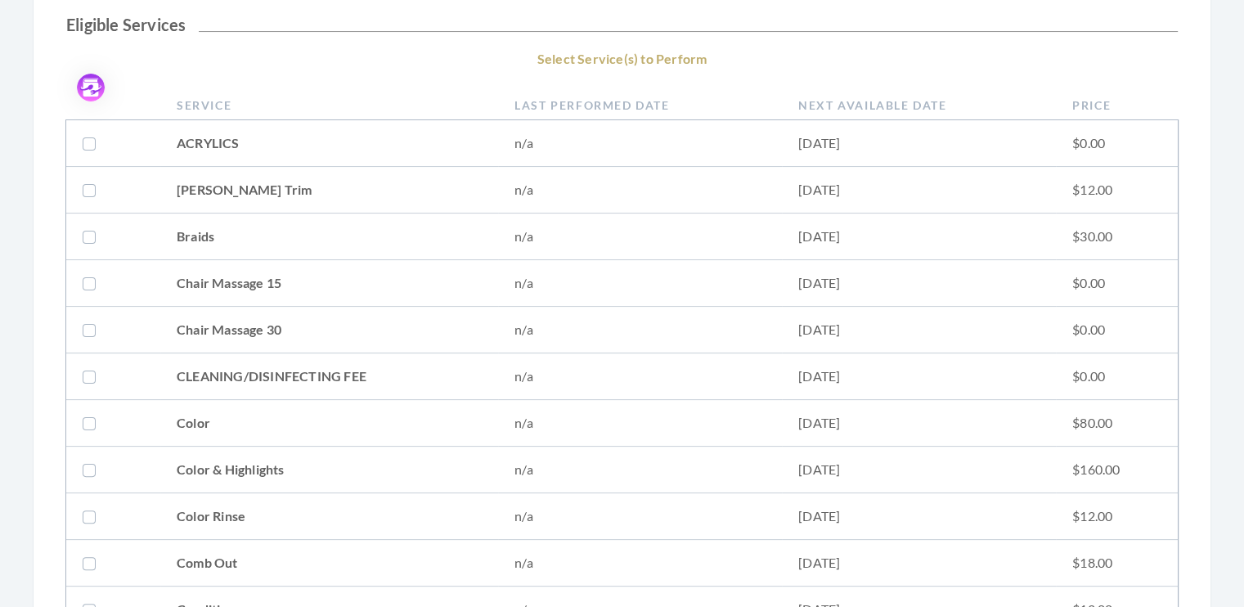
click at [87, 419] on label at bounding box center [93, 423] width 20 height 20
checkbox input "true"
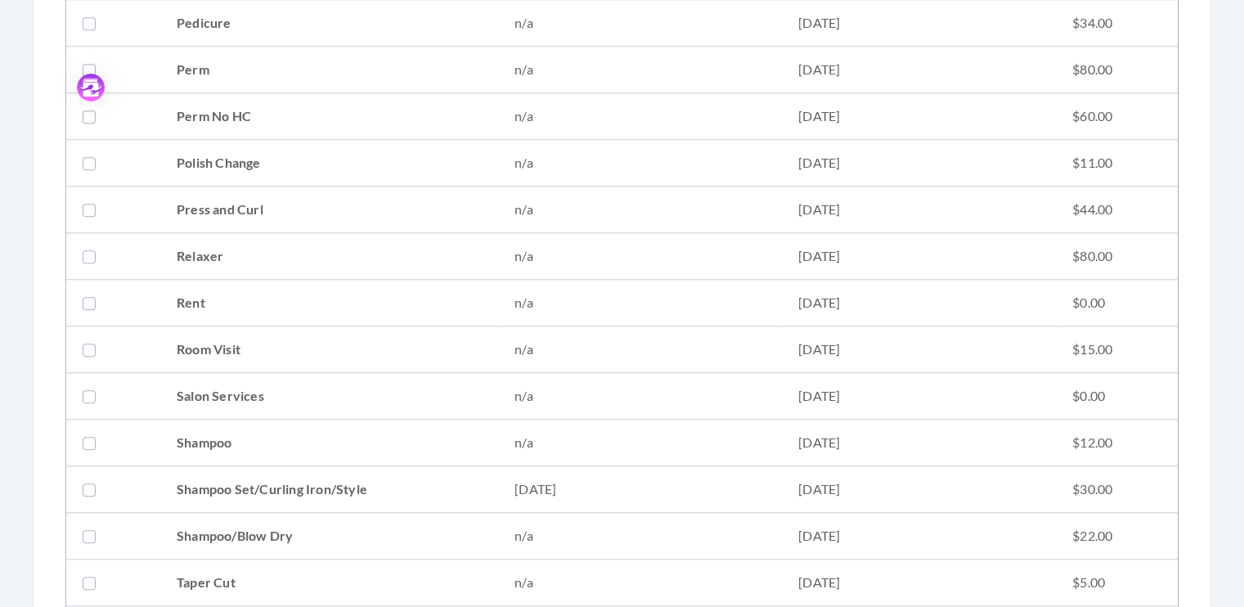
scroll to position [1698, 0]
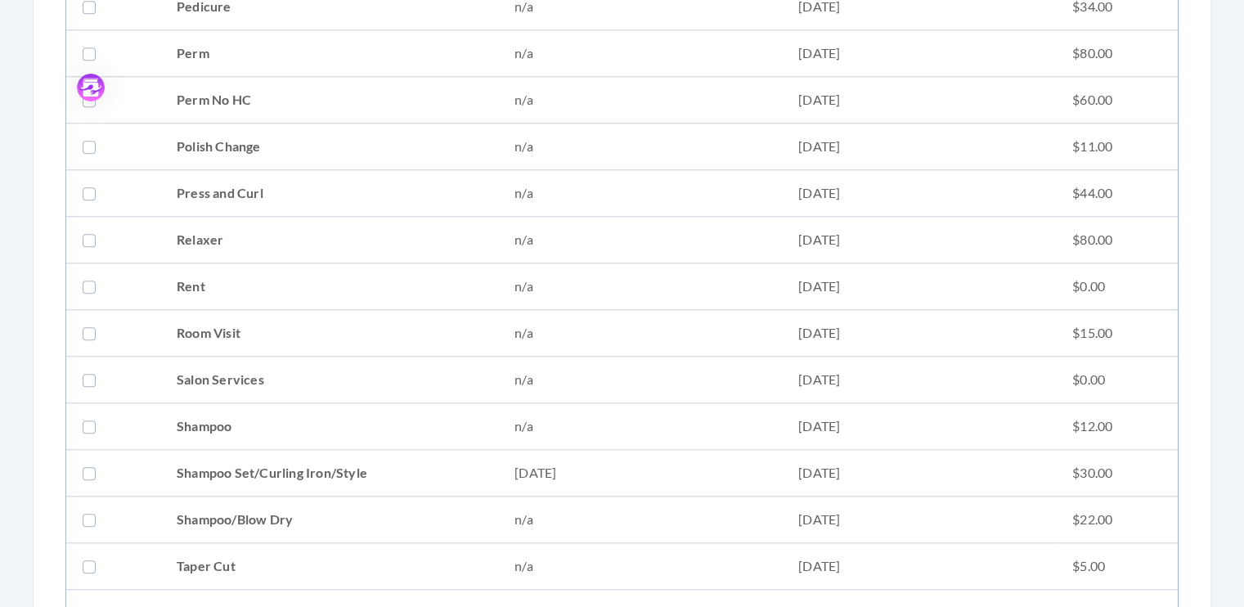
click at [92, 467] on label at bounding box center [93, 473] width 20 height 20
checkbox input "true"
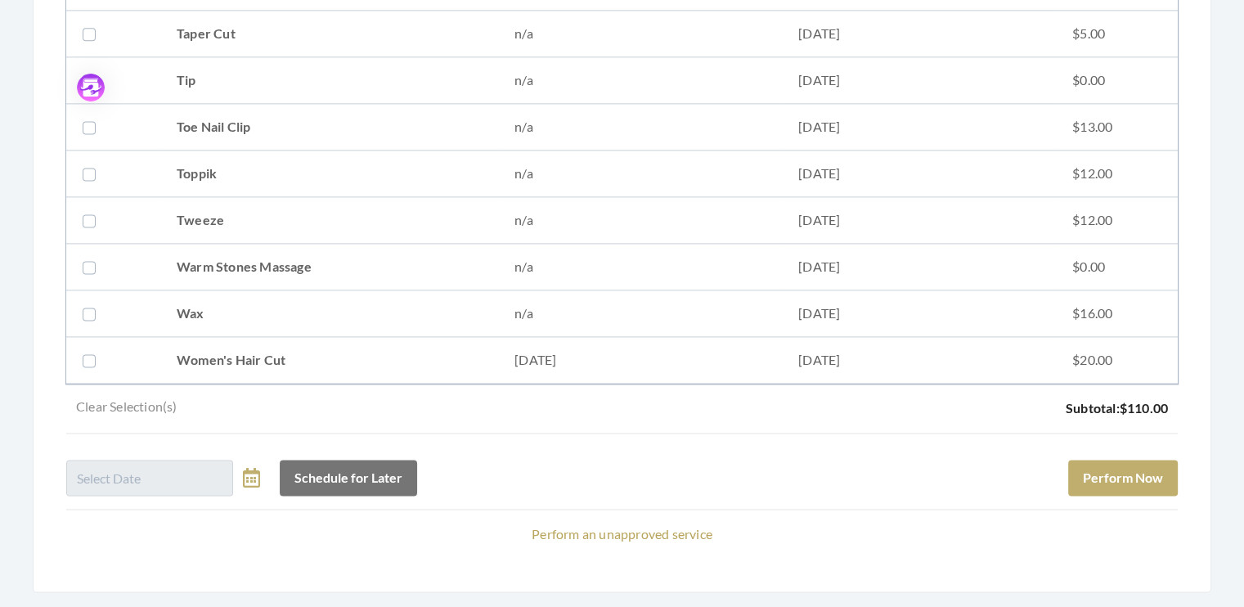
scroll to position [2237, 0]
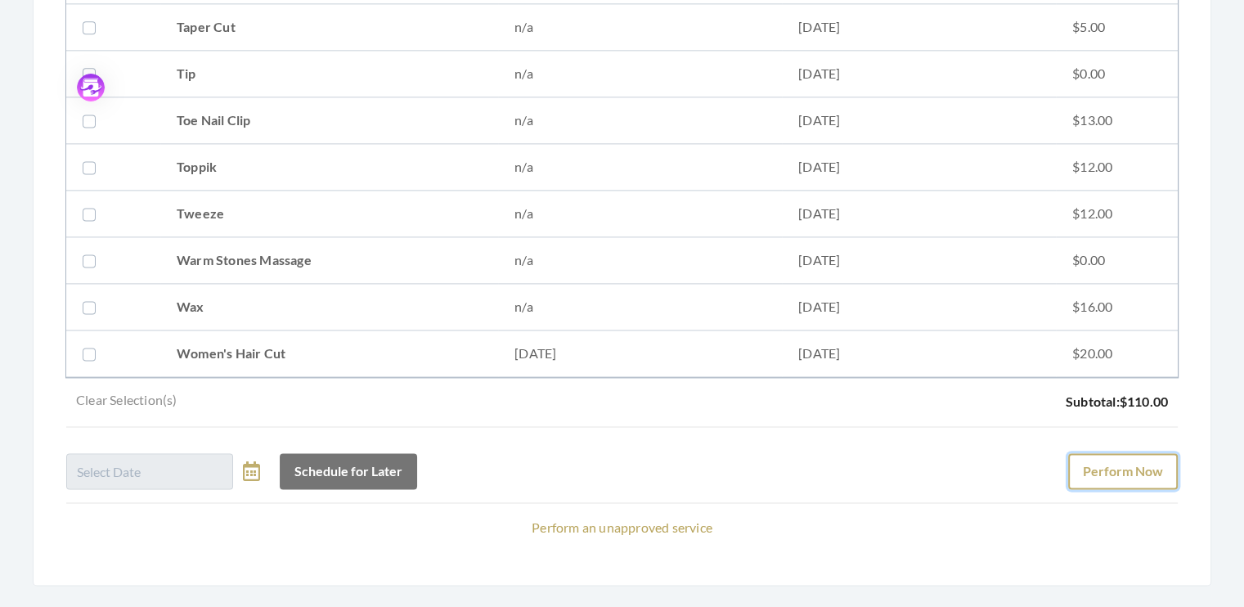
click at [1145, 465] on button "Perform Now" at bounding box center [1123, 471] width 110 height 36
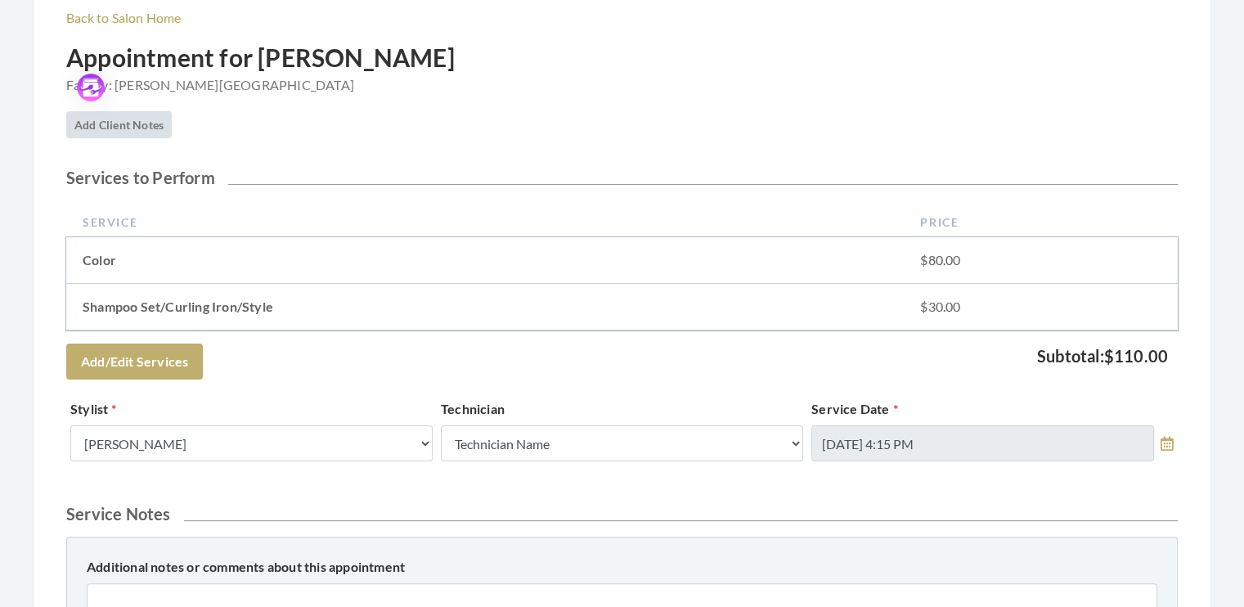
scroll to position [271, 0]
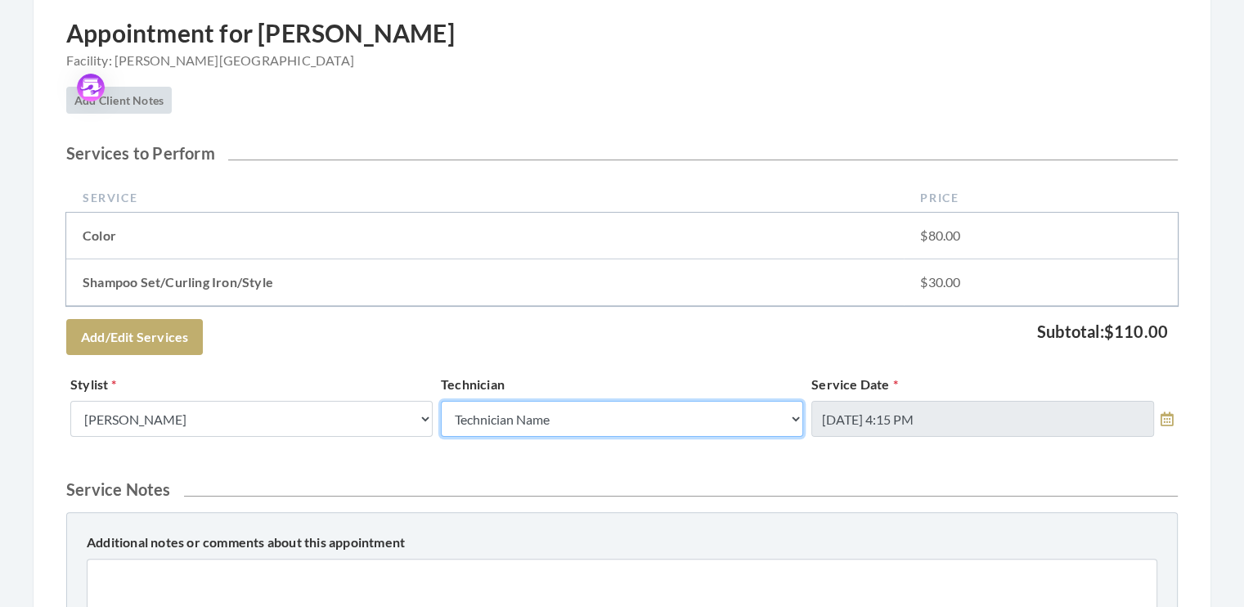
click at [796, 412] on select "Technician Name Kinetic Tech Kimberly Williford" at bounding box center [622, 419] width 362 height 36
select select "62"
click at [441, 401] on select "Technician Name Kinetic Tech Kimberly Williford" at bounding box center [622, 419] width 362 height 36
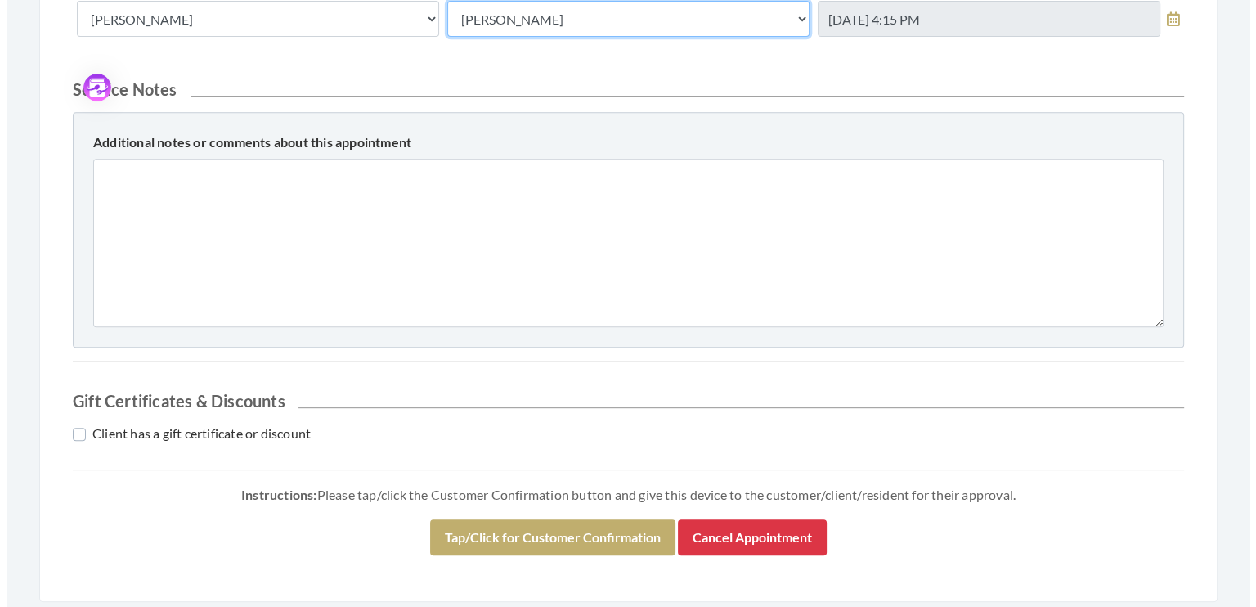
scroll to position [732, 0]
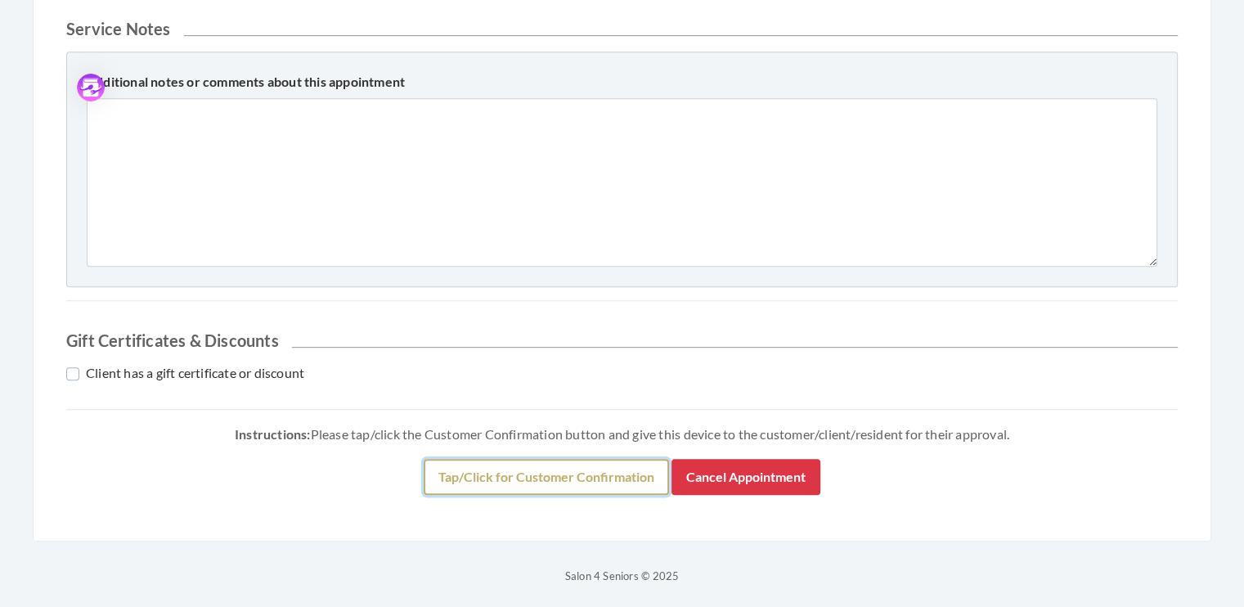
click at [514, 482] on button "Tap/Click for Customer Confirmation" at bounding box center [546, 477] width 245 height 36
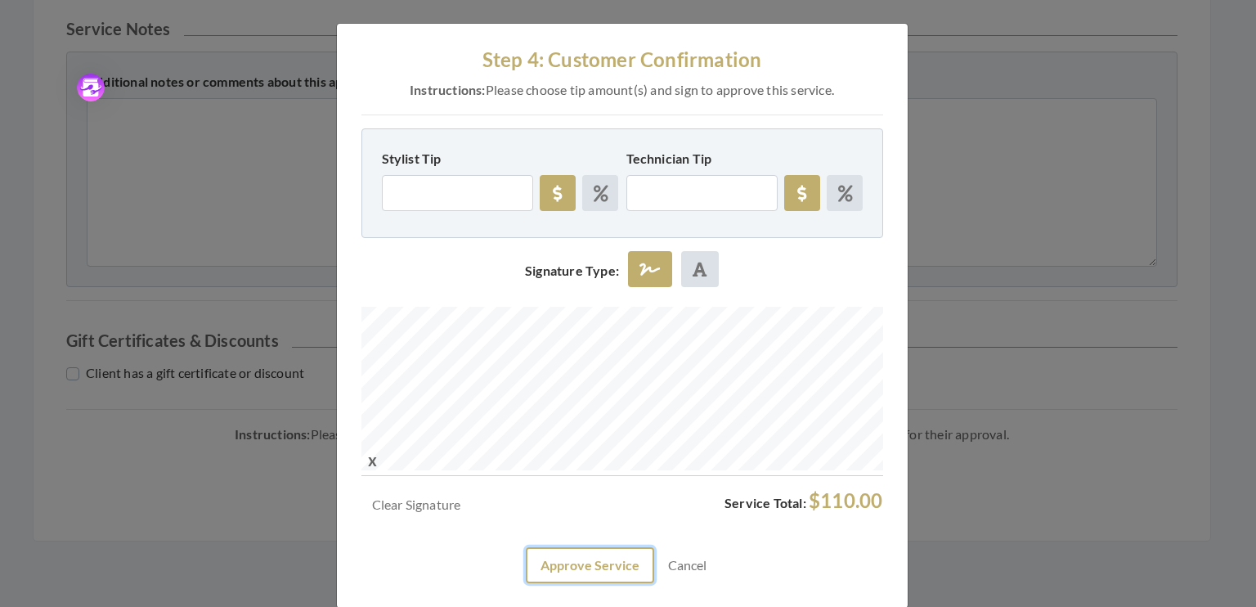
click at [582, 570] on button "Approve Service" at bounding box center [590, 565] width 128 height 36
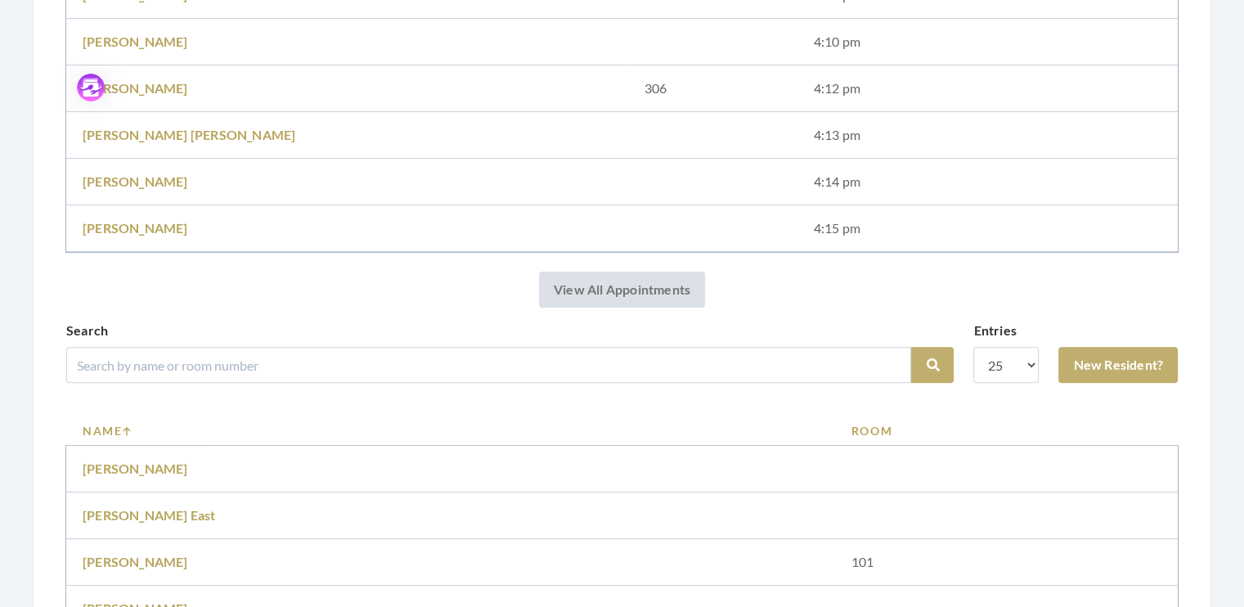
scroll to position [542, 0]
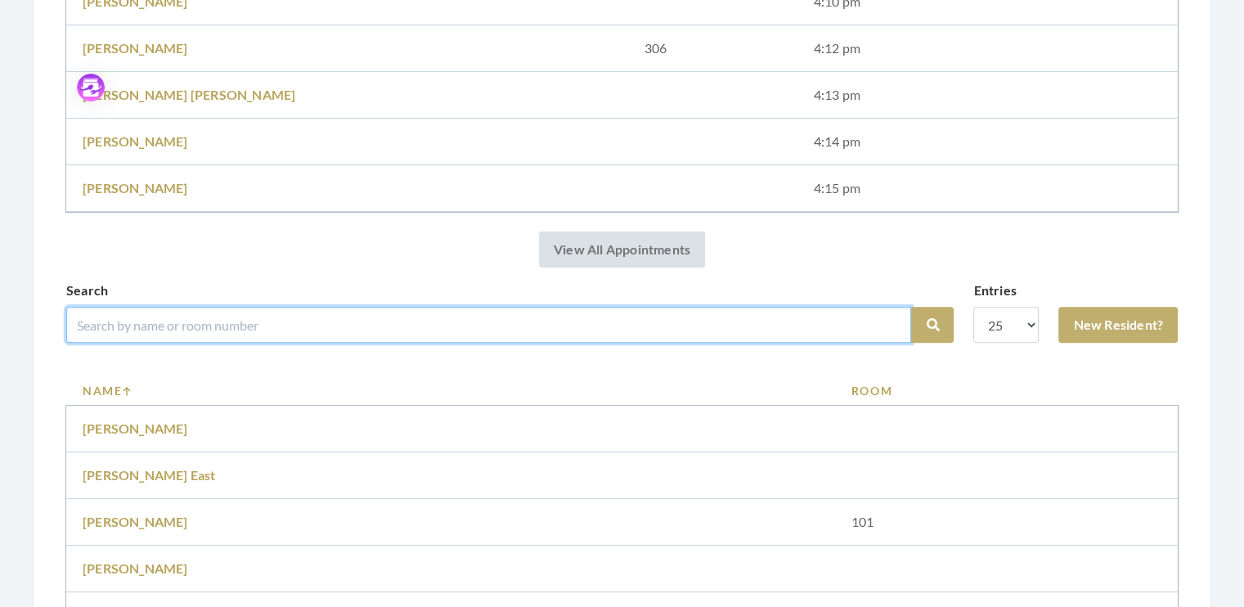
click at [118, 323] on input "search" at bounding box center [488, 325] width 845 height 36
type input "davis"
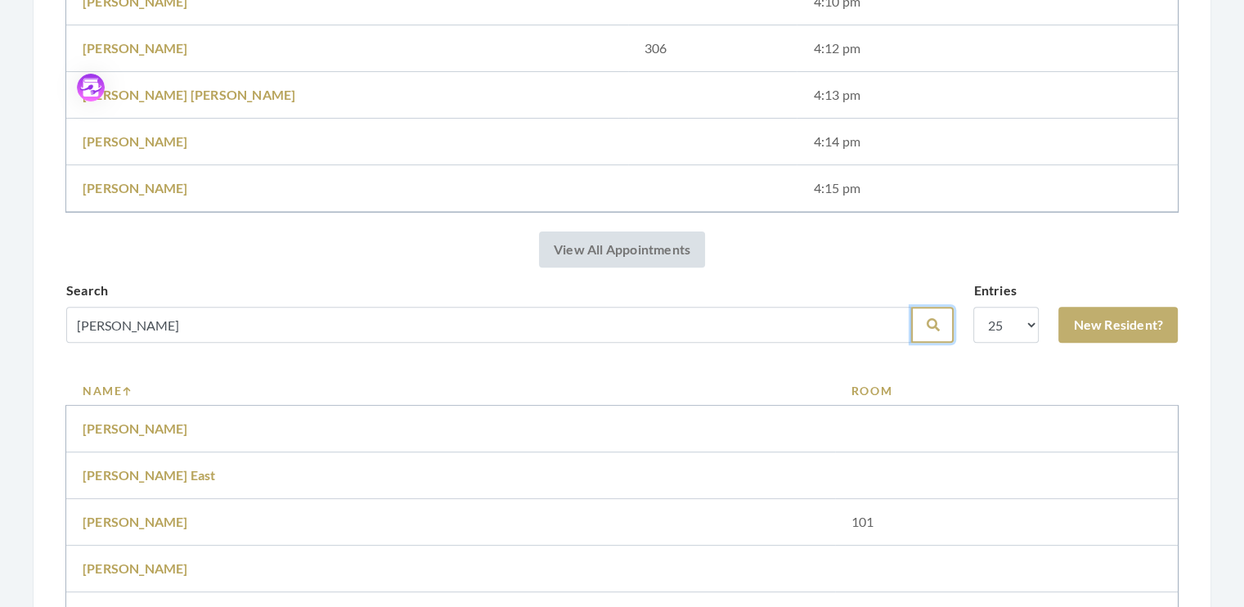
click at [926, 333] on button "Search" at bounding box center [932, 325] width 43 height 36
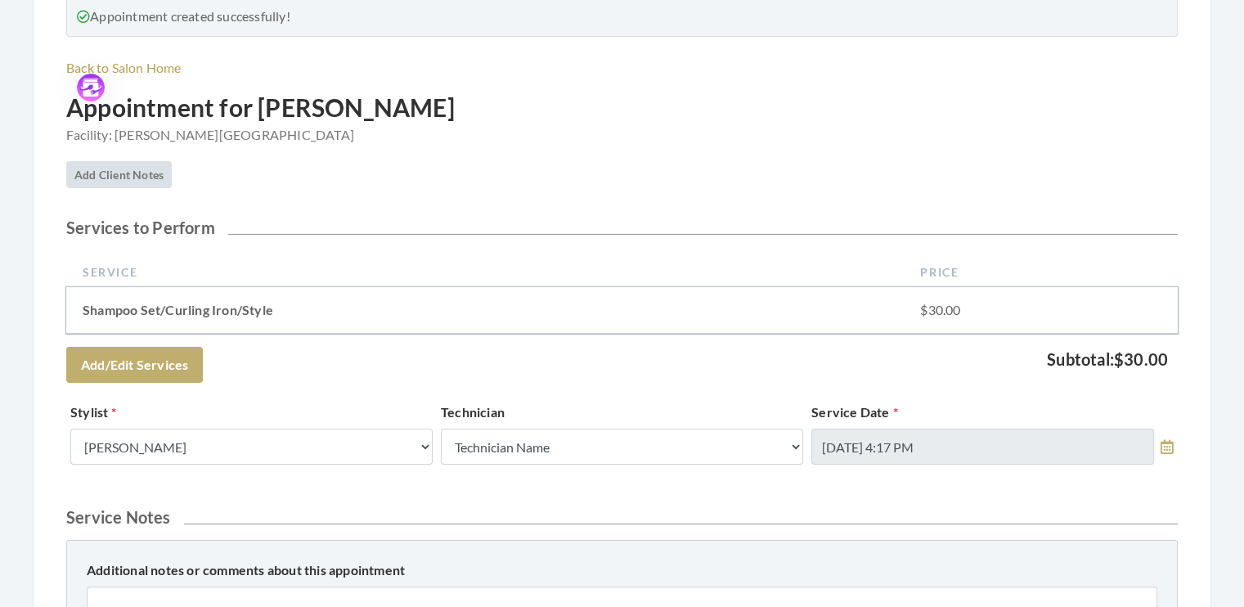
scroll to position [255, 0]
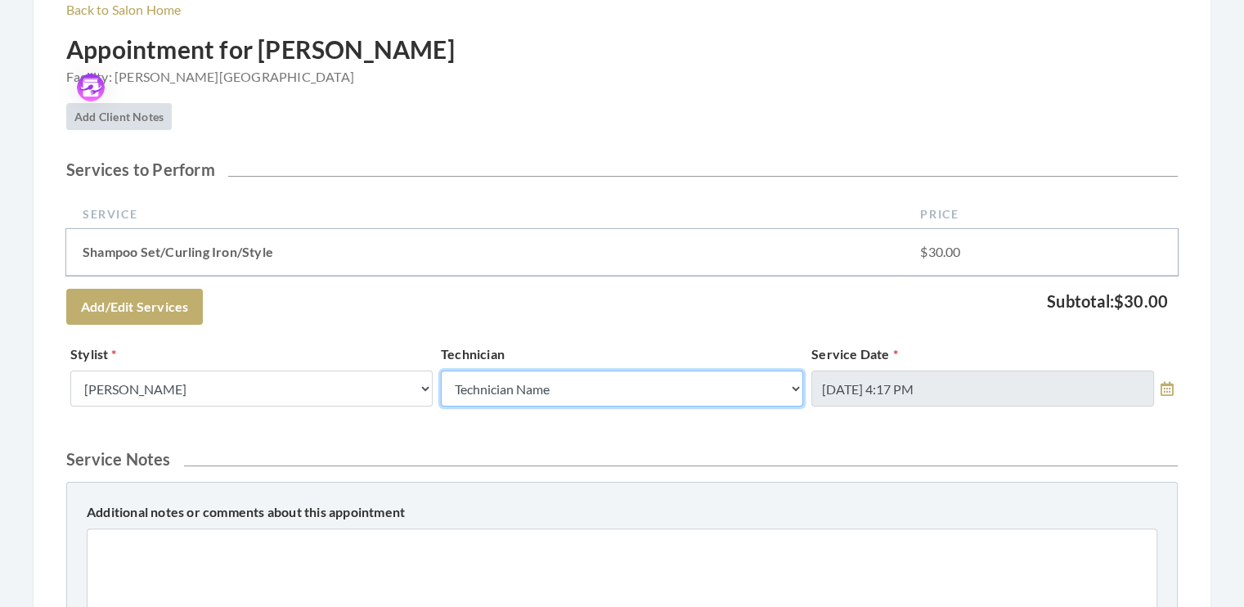
click at [794, 388] on select "Technician Name Kinetic Tech Kimberly Williford" at bounding box center [622, 388] width 362 height 36
select select "62"
click at [441, 370] on select "Technician Name Kinetic Tech Kimberly Williford" at bounding box center [622, 388] width 362 height 36
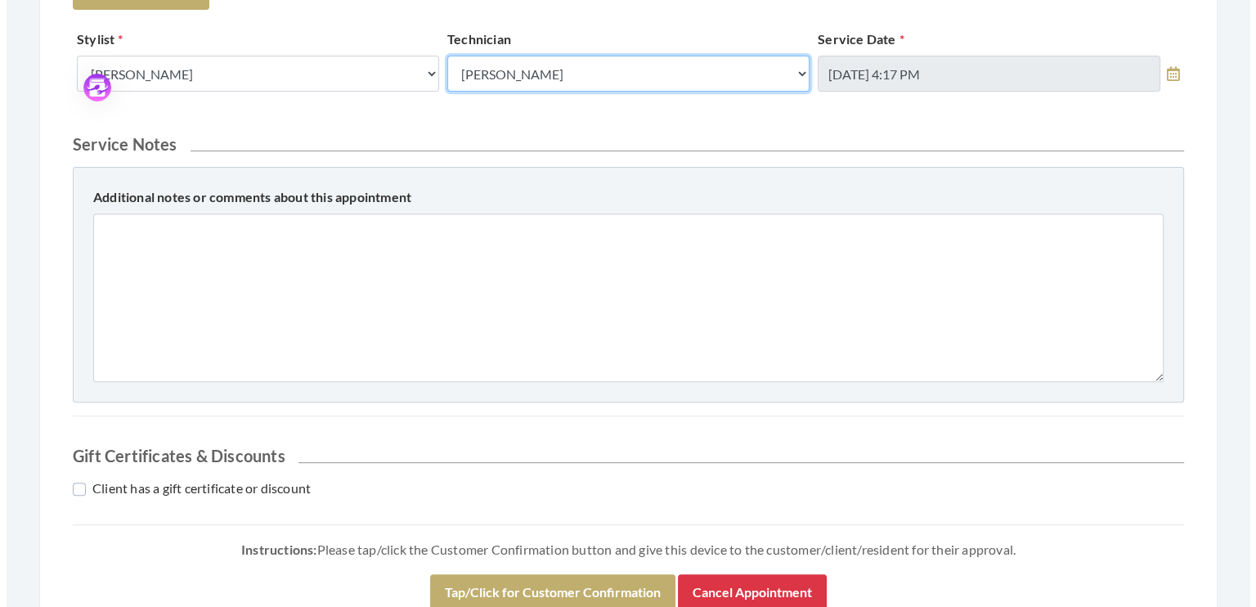
scroll to position [662, 0]
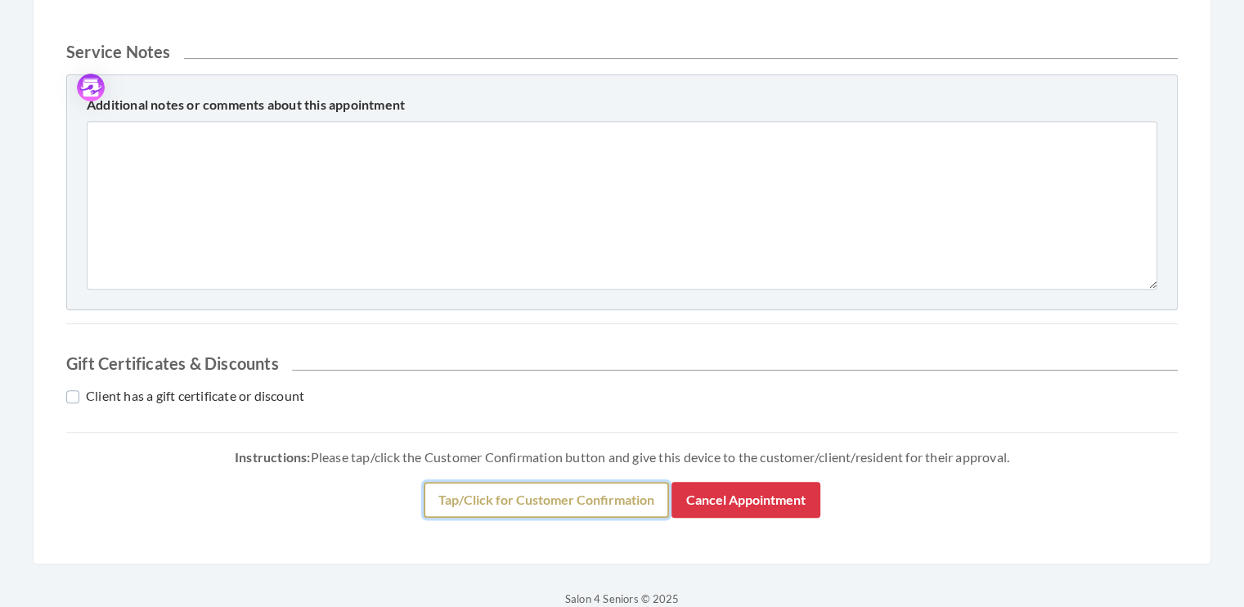
click at [586, 501] on button "Tap/Click for Customer Confirmation" at bounding box center [546, 500] width 245 height 36
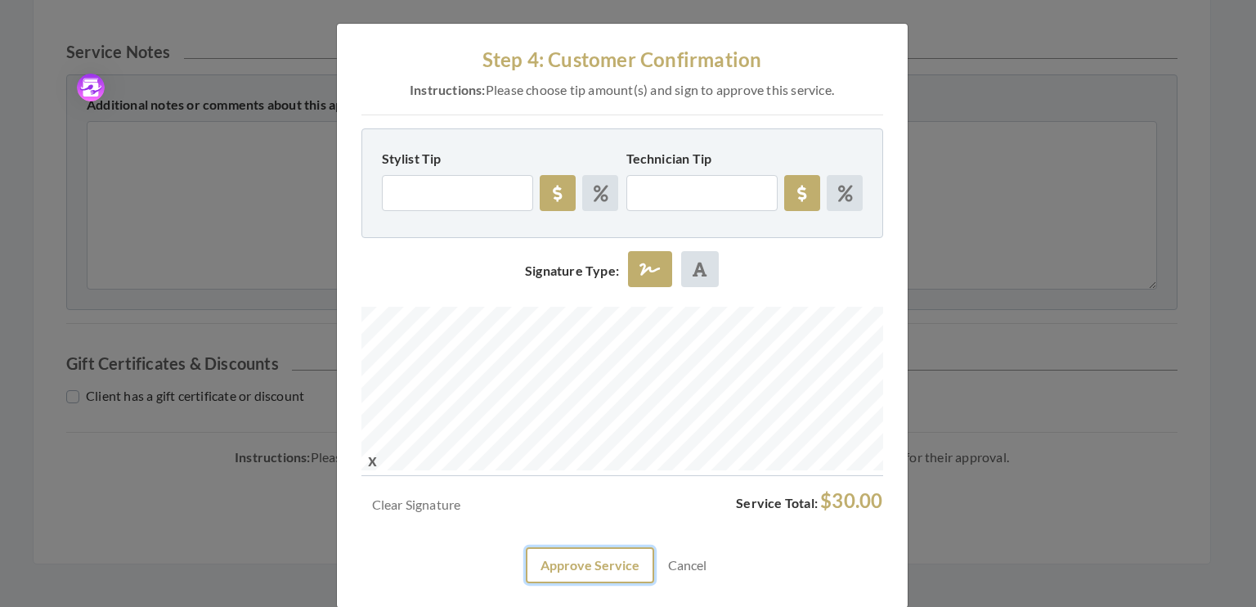
click at [600, 567] on button "Approve Service" at bounding box center [590, 565] width 128 height 36
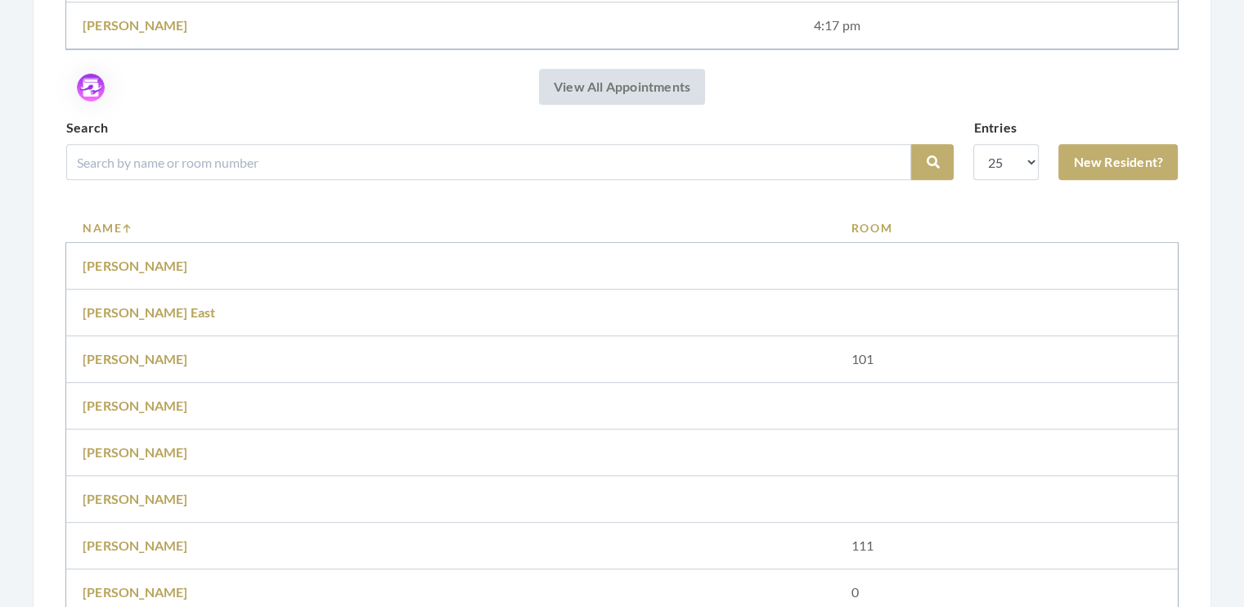
scroll to position [820, 0]
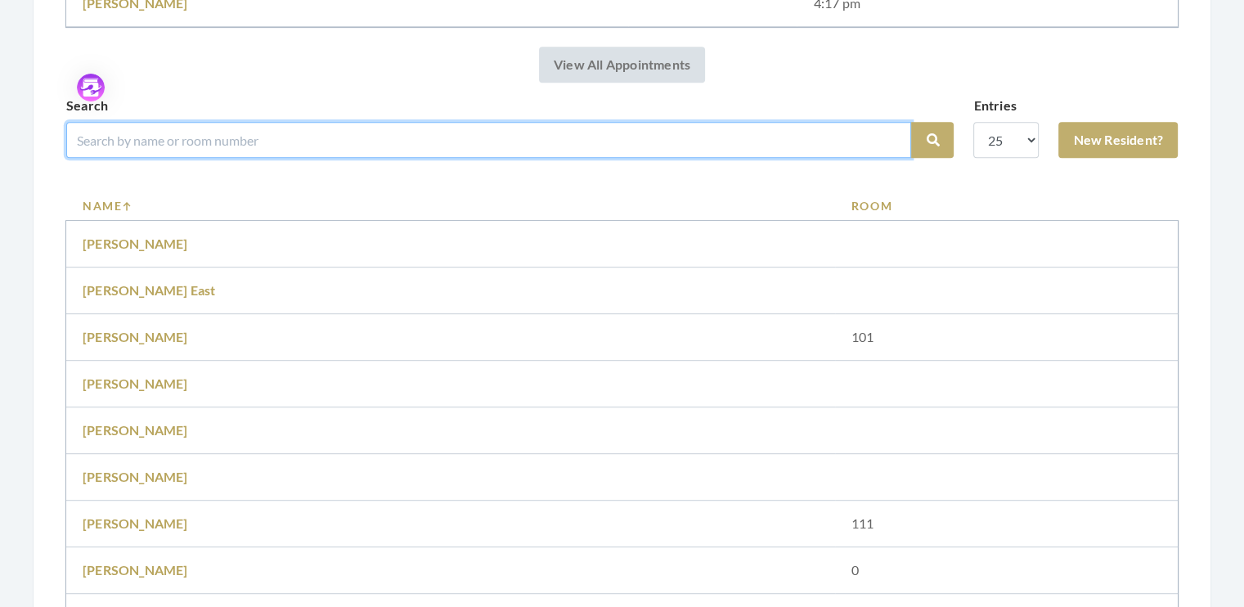
click at [149, 139] on input "search" at bounding box center [488, 140] width 845 height 36
type input "morris"
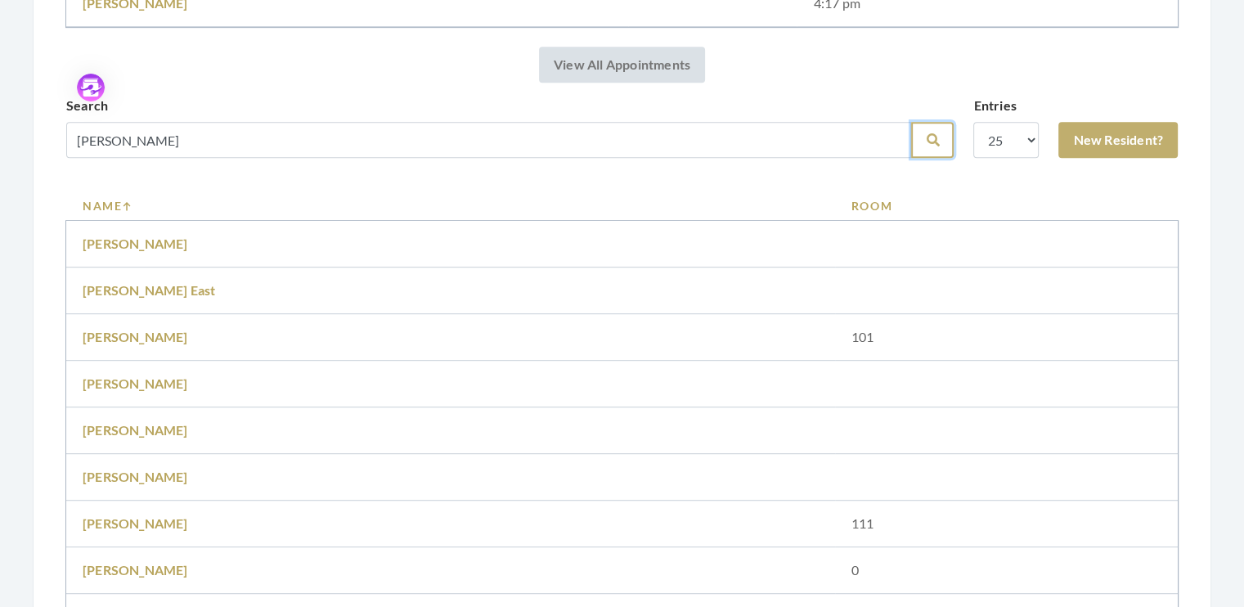
click at [931, 135] on icon "submit" at bounding box center [932, 139] width 13 height 13
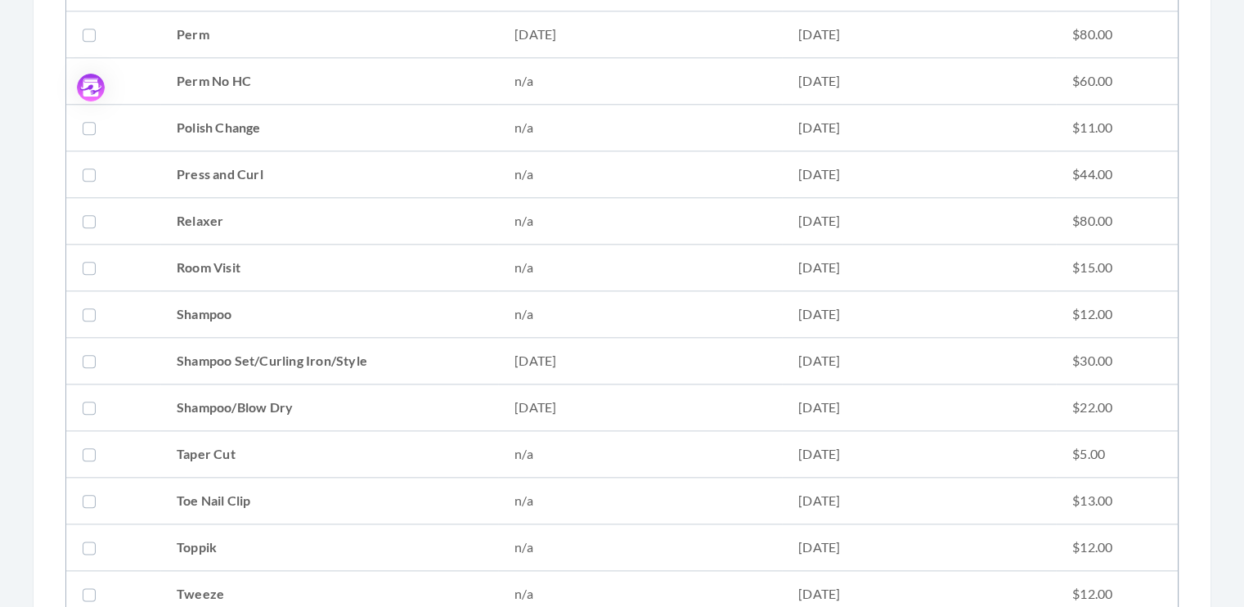
scroll to position [1827, 0]
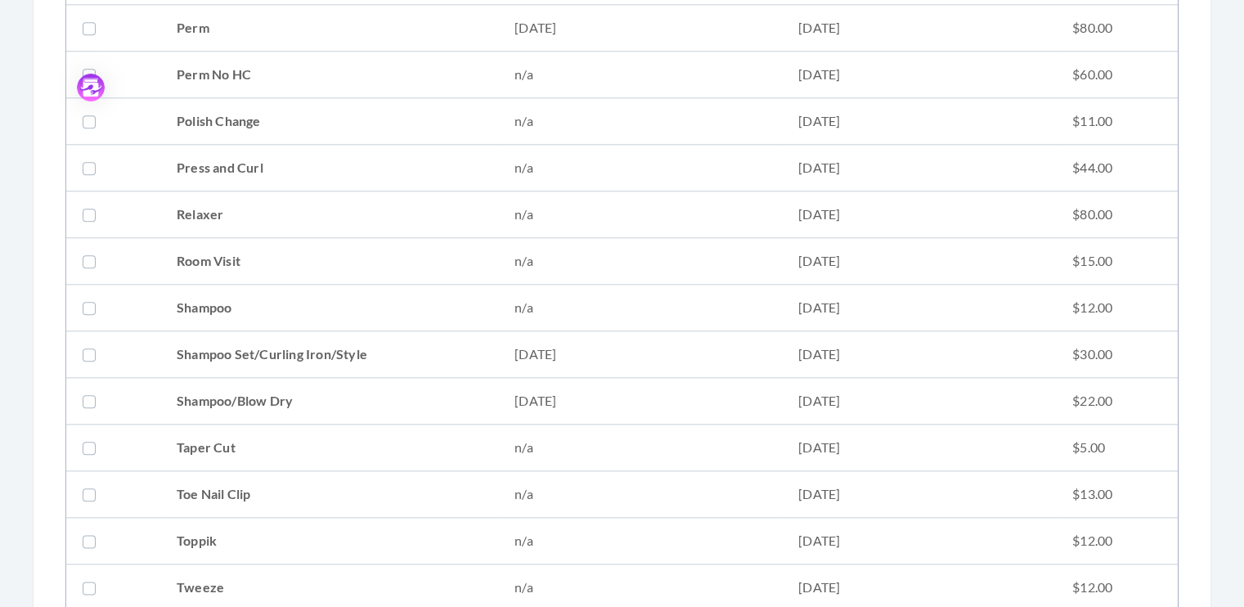
click at [91, 393] on label at bounding box center [93, 401] width 20 height 20
checkbox input "true"
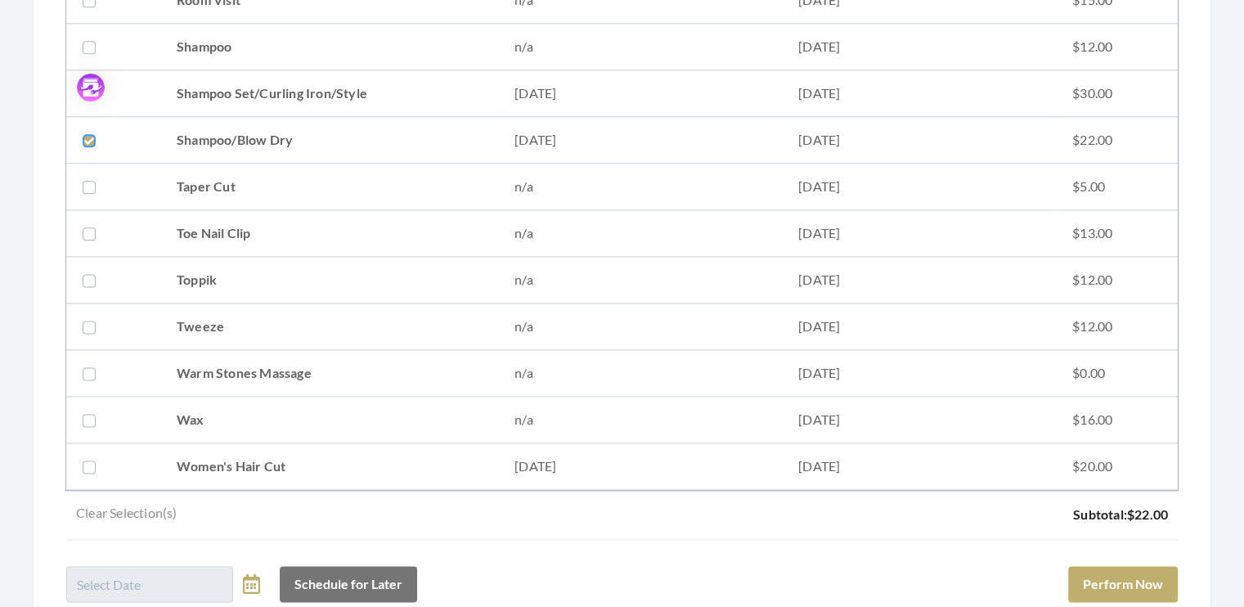
scroll to position [2239, 0]
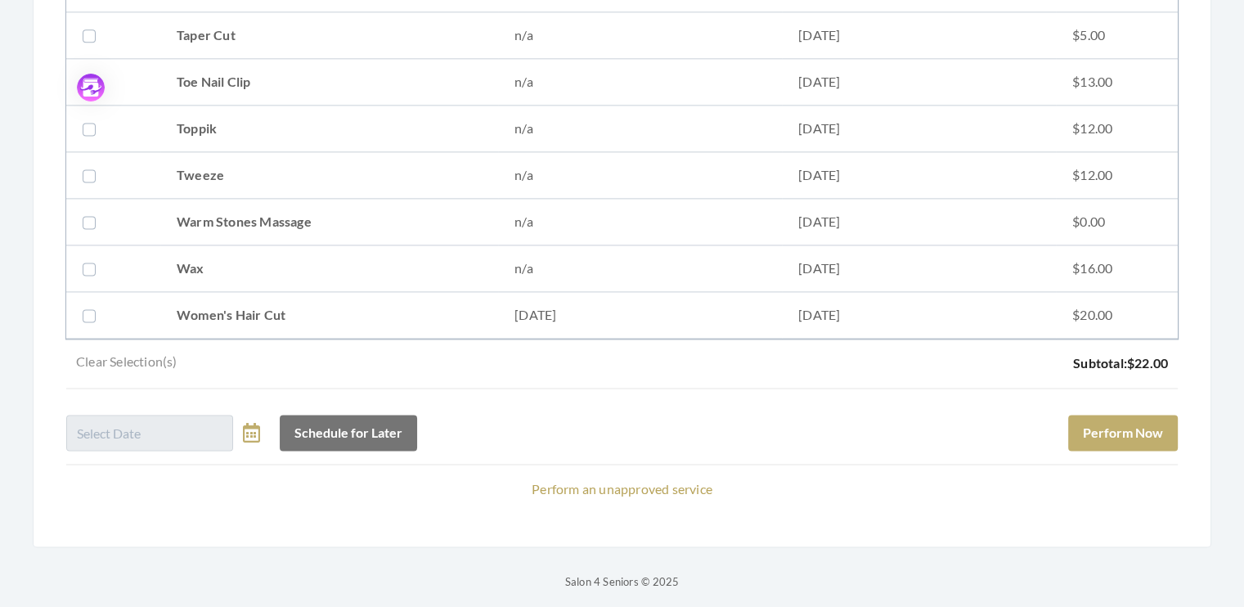
click at [93, 305] on label at bounding box center [93, 315] width 20 height 20
checkbox input "true"
click at [1128, 423] on button "Perform Now" at bounding box center [1123, 433] width 110 height 36
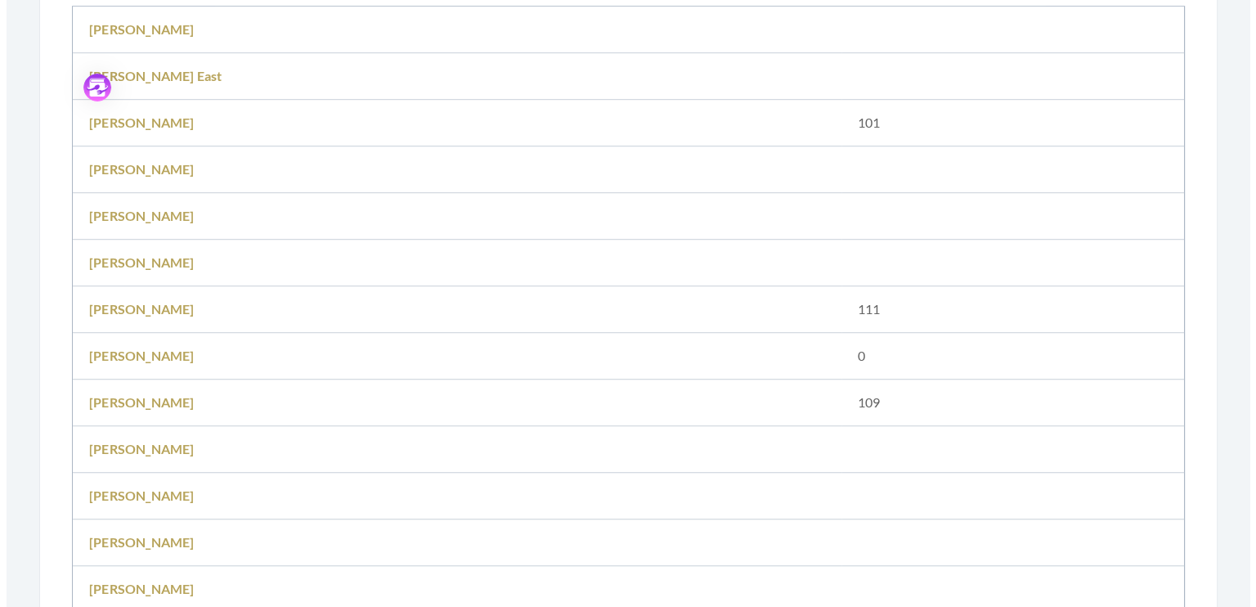
scroll to position [1877, 0]
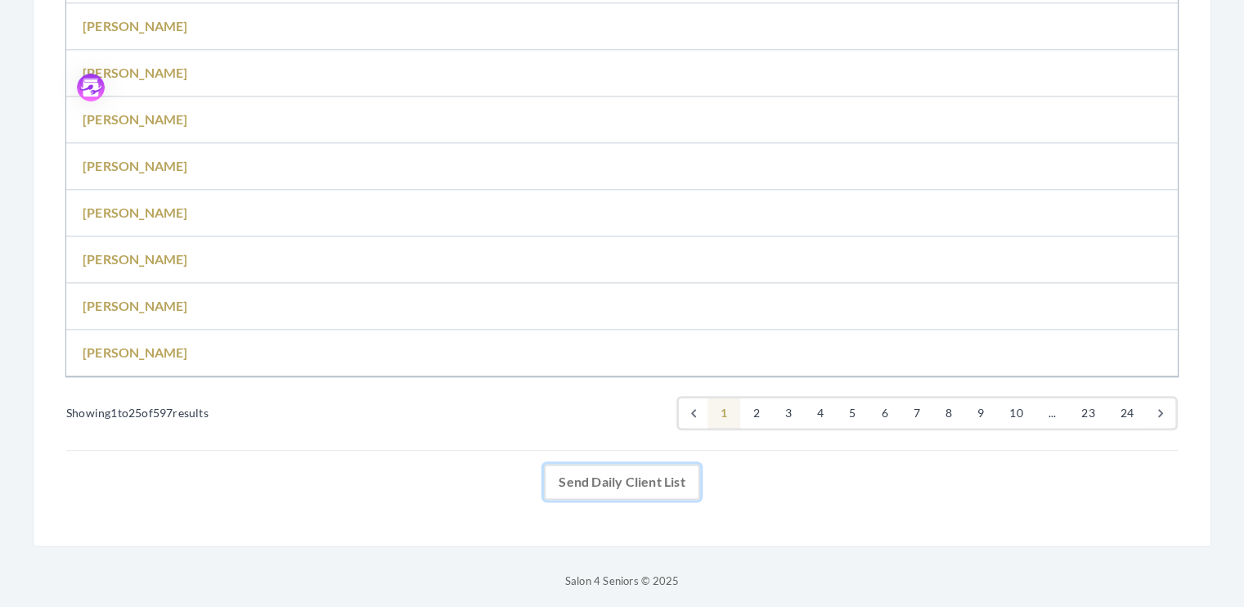
click at [655, 475] on link "Send Daily Client List" at bounding box center [621, 482] width 155 height 36
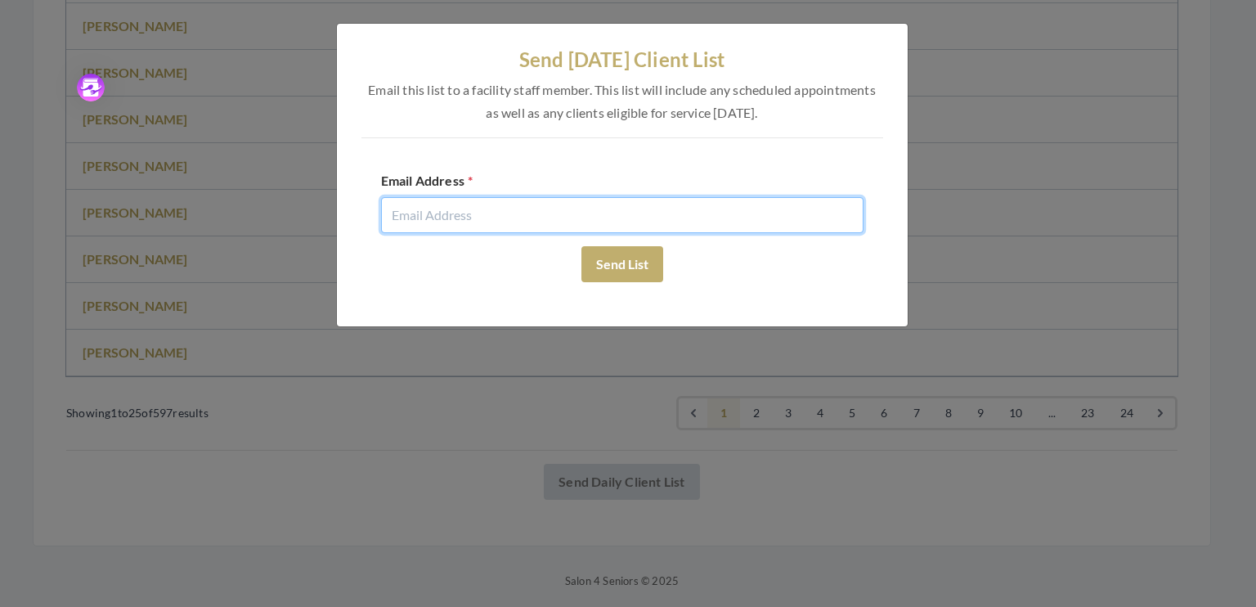
click at [412, 213] on input "email" at bounding box center [622, 215] width 482 height 36
type input "[EMAIL_ADDRESS][DOMAIN_NAME]"
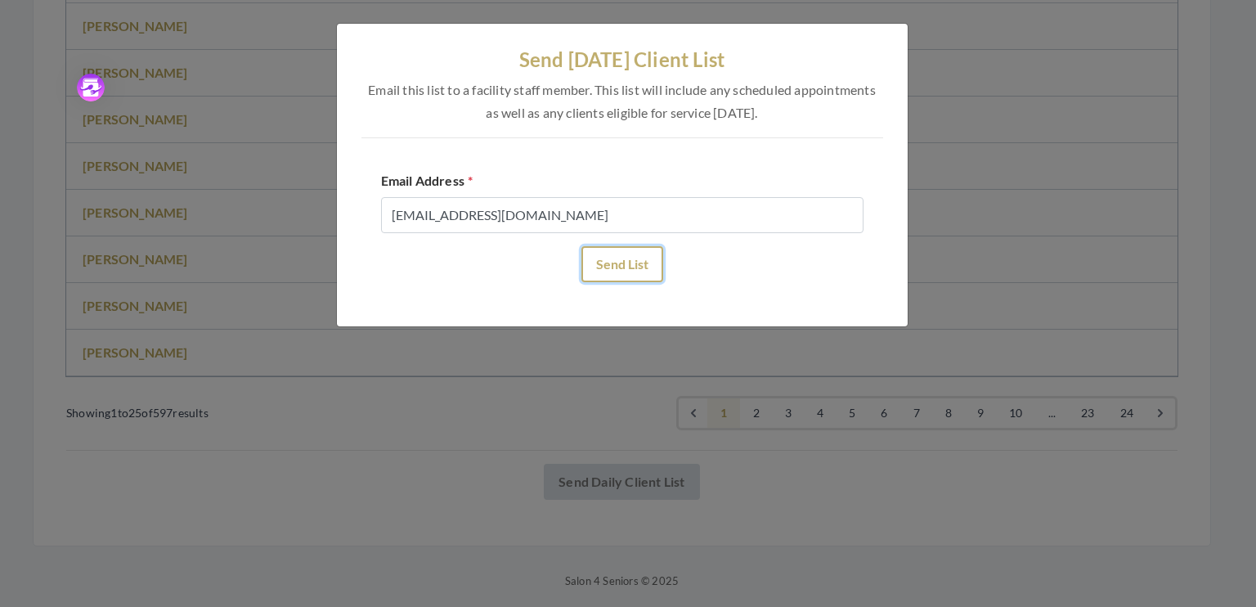
click at [616, 267] on button "Send List" at bounding box center [622, 264] width 82 height 36
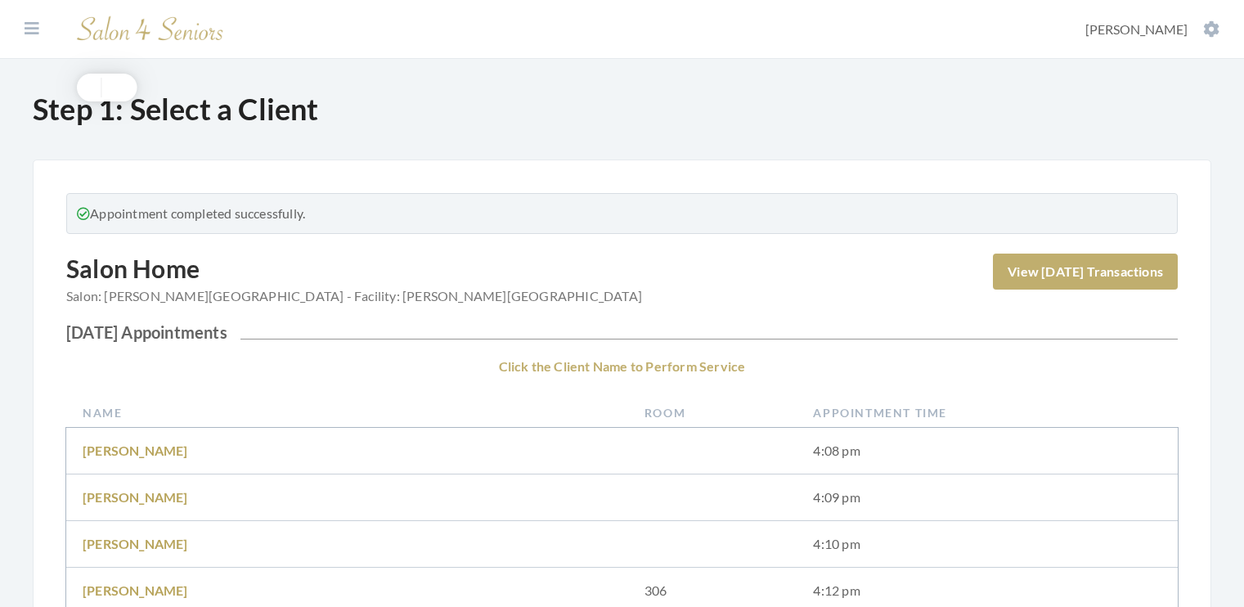
scroll to position [1877, 0]
